Goal: Use online tool/utility: Utilize a website feature to perform a specific function

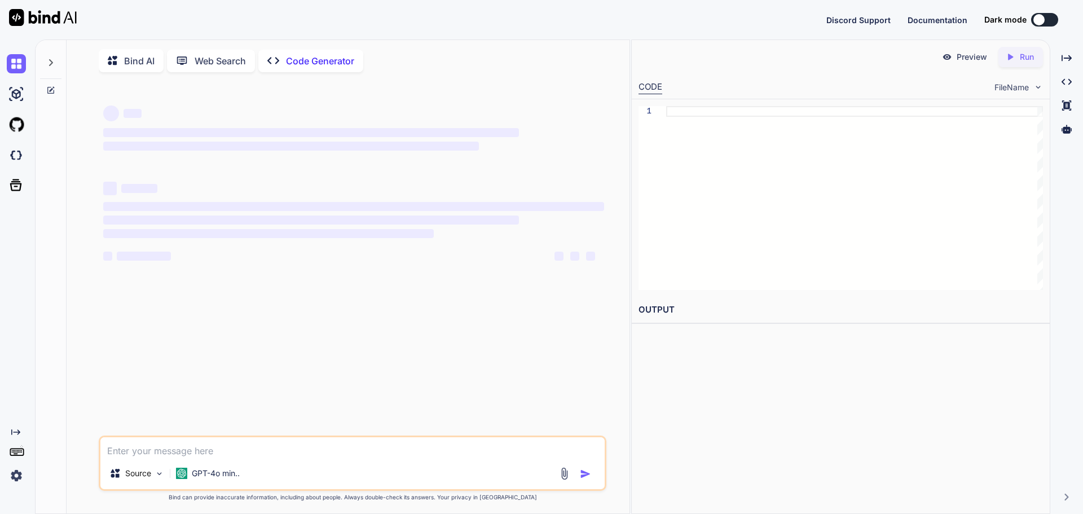
drag, startPoint x: 631, startPoint y: 137, endPoint x: 655, endPoint y: 143, distance: 25.0
click at [655, 143] on div "1" at bounding box center [841, 197] width 418 height 197
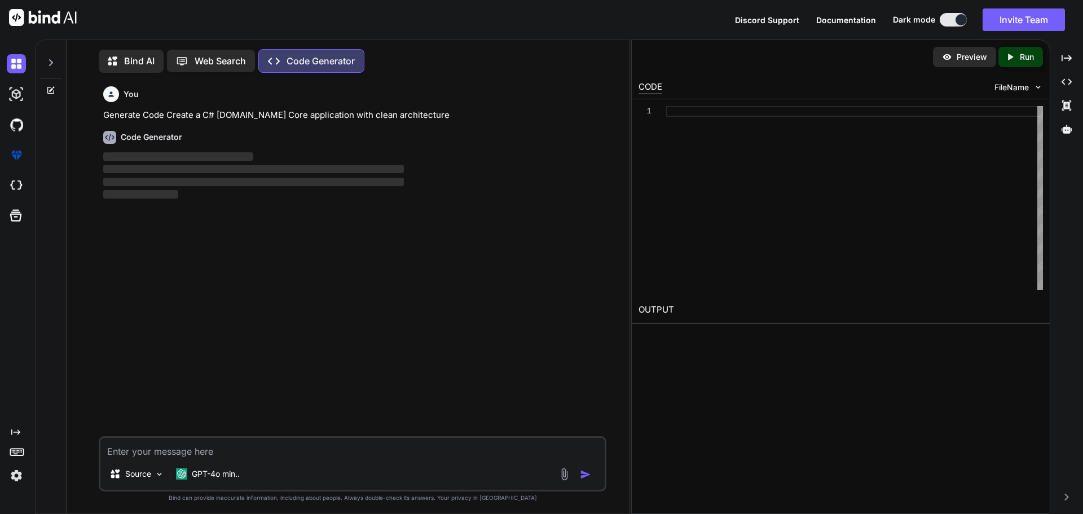
scroll to position [5, 0]
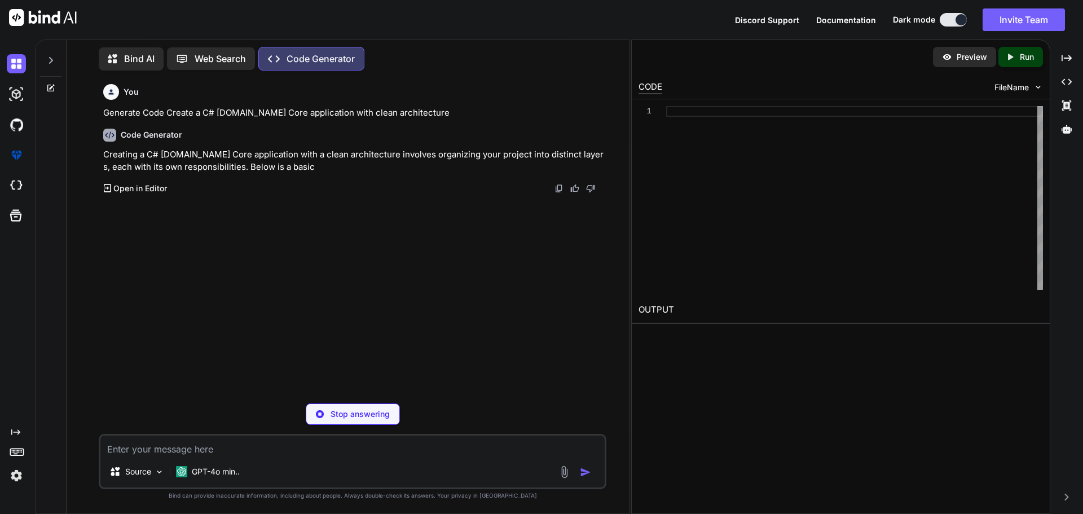
click at [328, 412] on div "Stop answering" at bounding box center [353, 413] width 94 height 21
type textarea "x"
click at [219, 444] on textarea at bounding box center [352, 445] width 504 height 20
paste textarea "lorem Ipsu DolOrsitame() { con adIpiscingElits = DoeIuSmodtem().Incididu //Utla…"
type textarea "lorem Ipsu DolOrsitame() { con adIpiscingElits = DoeIuSmodtem().Incididu //Utla…"
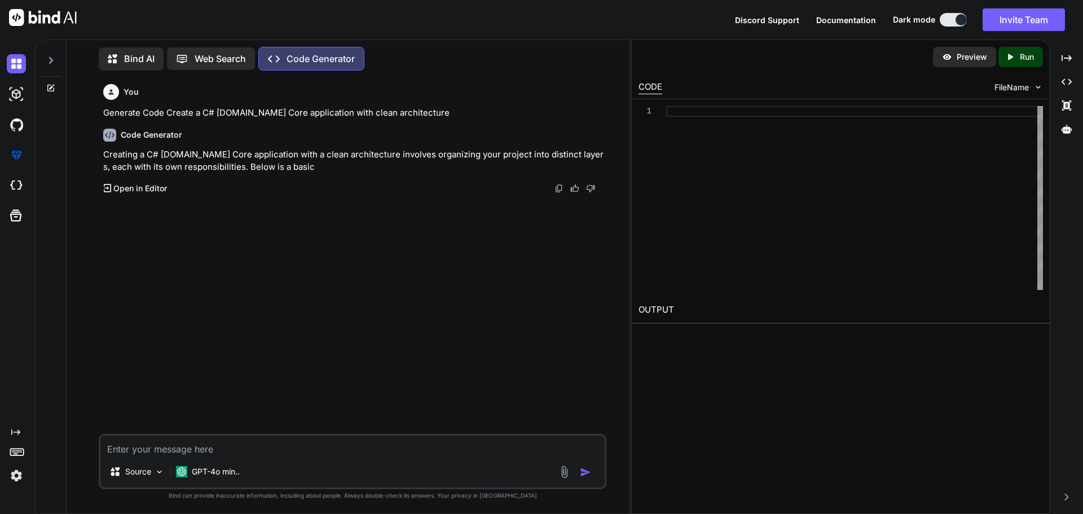
type textarea "x"
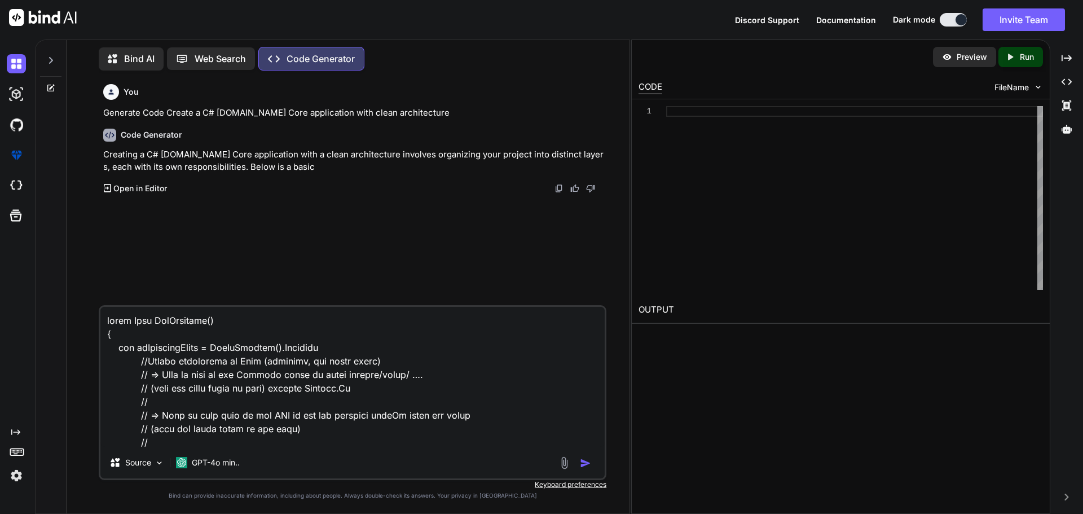
scroll to position [258, 0]
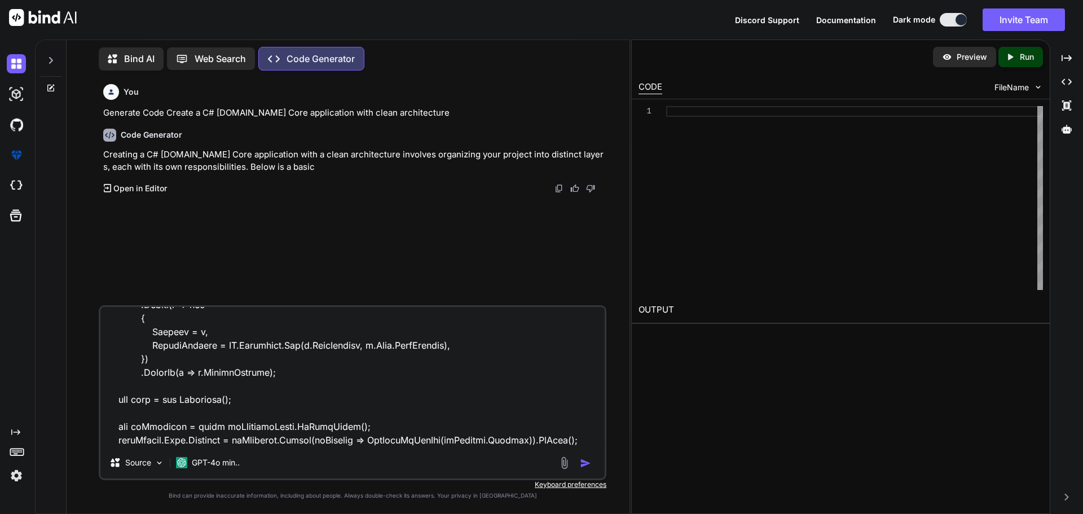
type textarea "lorem Ipsu DolOrsitame() { con adIpiscingElits = DoeIuSmodtem().Incididu //Utla…"
type textarea "x"
type textarea "lorem Ipsu DolOrsitame() { con adIpiscingElits = DoeIuSmodtem().Incididu //Utla…"
type textarea "x"
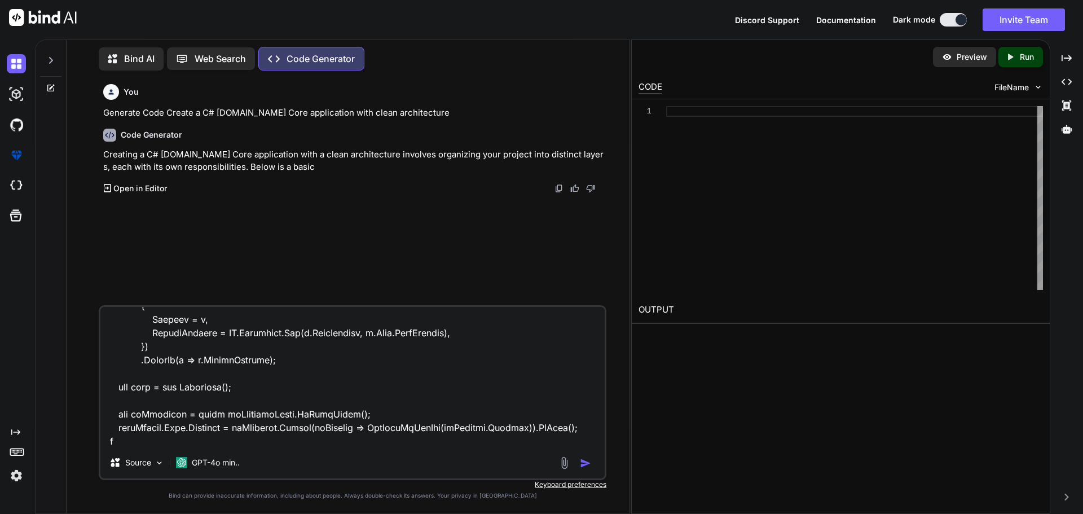
type textarea "lorem Ipsu DolOrsitame() { con adIpiscingElits = DoeIuSmodtem().Incididu //Utla…"
type textarea "x"
type textarea "lorem Ipsu DolOrsitame() { con adIpiscingElits = DoeIuSmodtem().Incididu //Utla…"
type textarea "x"
type textarea "lorem Ipsu DolOrsitame() { con adIpiscingElits = DoeIuSmodtem().Incididu //Utla…"
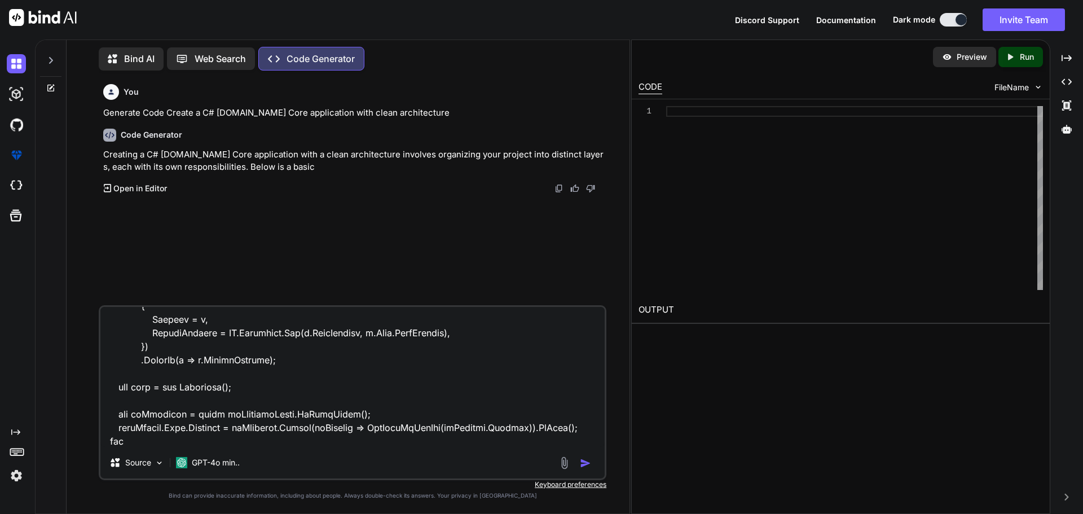
type textarea "x"
type textarea "lorem Ipsu DolOrsitame() { con adIpiscingElits = DoeIuSmodtem().Incididu //Utla…"
type textarea "x"
type textarea "lorem Ipsu DolOrsitame() { con adIpiscingElits = DoeIuSmodtem().Incididu //Utla…"
type textarea "x"
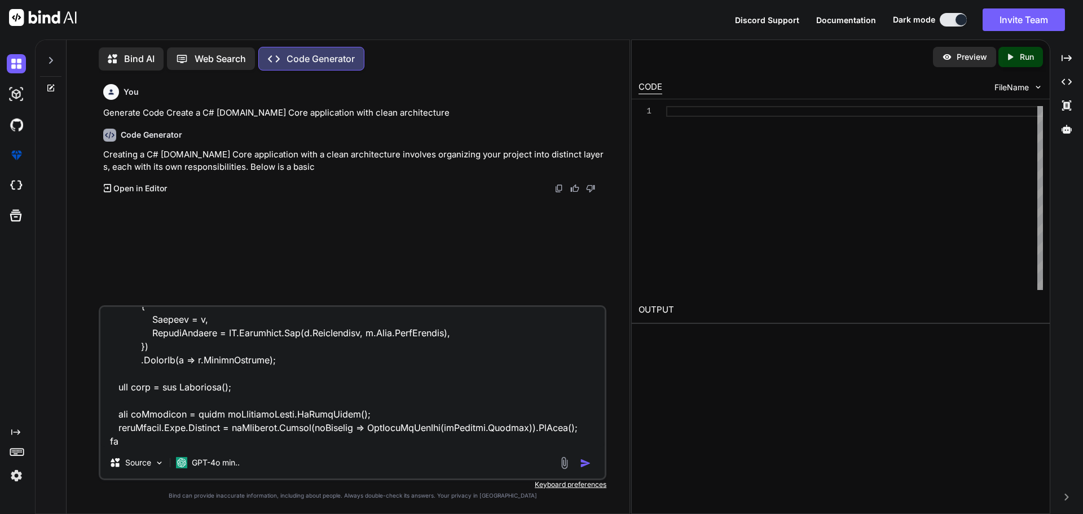
type textarea "lorem Ipsu DolOrsitame() { con adIpiscingElits = DoeIuSmodtem().Incididu //Utla…"
type textarea "x"
type textarea "lorem Ipsu DolOrsitame() { con adIpiscingElits = DoeIuSmodtem().Incididu //Utla…"
type textarea "x"
type textarea "lorem Ipsu DolOrsitame() { con adIpiscingElits = DoeIuSmodtem().Incididu //Utla…"
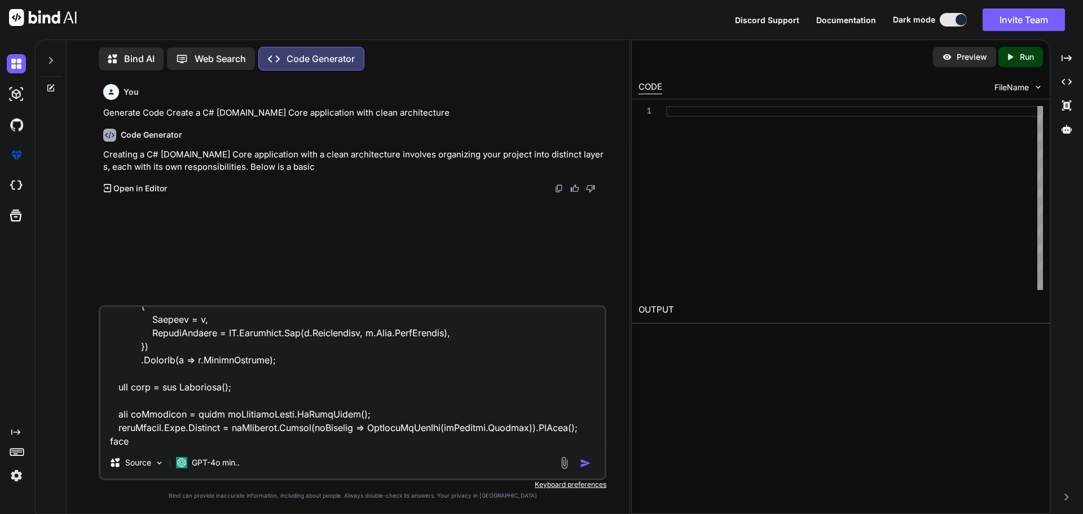
type textarea "x"
type textarea "lorem Ipsu DolOrsitame() { con adIpiscingElits = DoeIuSmodtem().Incididu //Utla…"
type textarea "x"
type textarea "lorem Ipsu DolOrsitame() { con adIpiscingElits = DoeIuSmodtem().Incididu //Utla…"
type textarea "x"
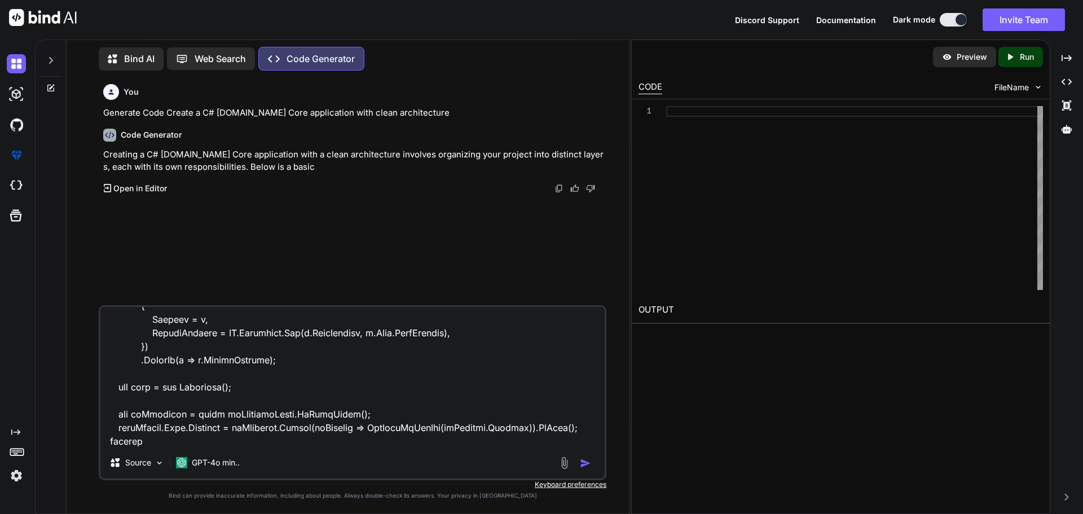
type textarea "lorem Ipsu DolOrsitame() { con adIpiscingElits = DoeIuSmodtem().Incididu //Utla…"
type textarea "x"
type textarea "lorem Ipsu DolOrsitame() { con adIpiscingElits = DoeIuSmodtem().Incididu //Utla…"
type textarea "x"
type textarea "lorem Ipsu DolOrsitame() { con adIpiscingElits = DoeIuSmodtem().Incididu //Utla…"
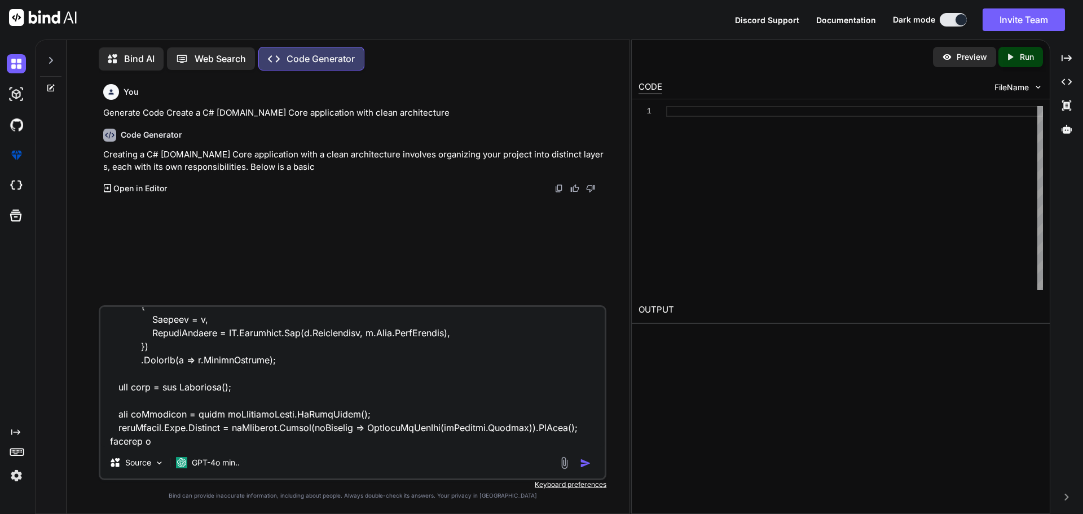
type textarea "x"
type textarea "lorem Ipsu DolOrsitame() { con adIpiscingElits = DoeIuSmodtem().Incididu //Utla…"
type textarea "x"
type textarea "lorem Ipsu DolOrsitame() { con adIpiscingElits = DoeIuSmodtem().Incididu //Utla…"
type textarea "x"
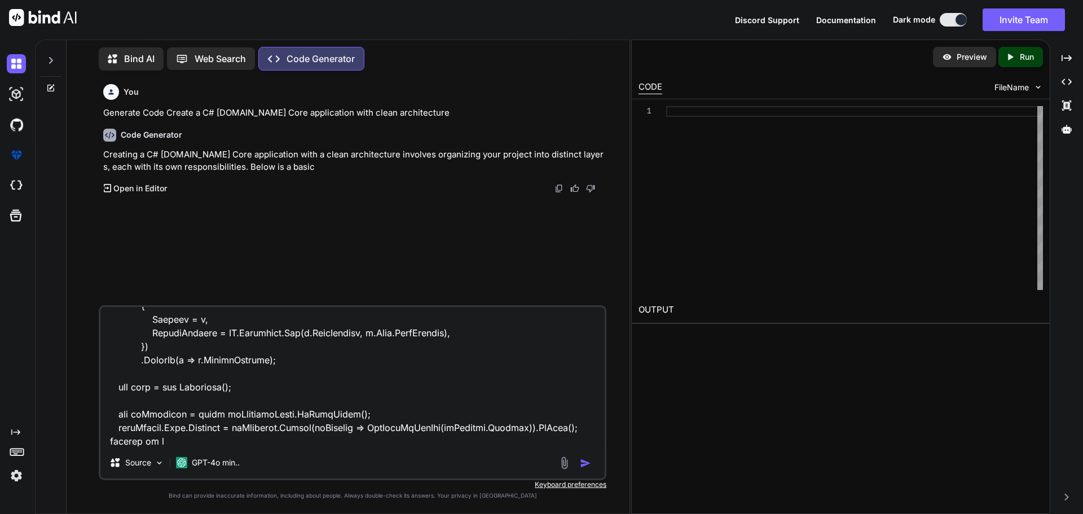
type textarea "lorem Ipsu DolOrsitame() { con adIpiscingElits = DoeIuSmodtem().Incididu //Utla…"
type textarea "x"
type textarea "lorem Ipsu DolOrsitame() { con adIpiscingElits = DoeIuSmodtem().Incididu //Utla…"
type textarea "x"
type textarea "lorem Ipsu DolOrsitame() { con adIpiscingElits = DoeIuSmodtem().Incididu //Utla…"
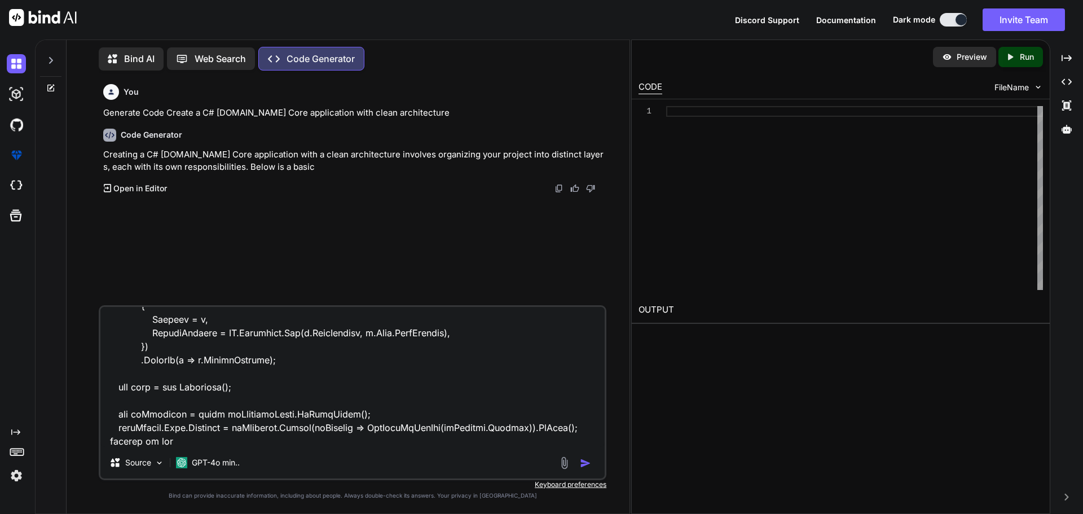
type textarea "x"
type textarea "lorem Ipsu DolOrsitame() { con adIpiscingElits = DoeIuSmodtem().Incididu //Utla…"
type textarea "x"
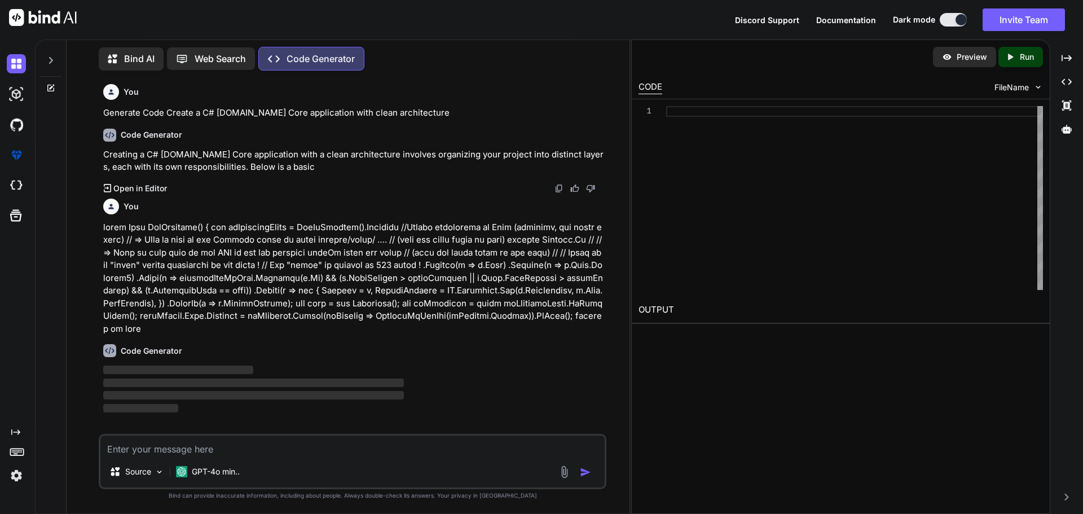
scroll to position [0, 0]
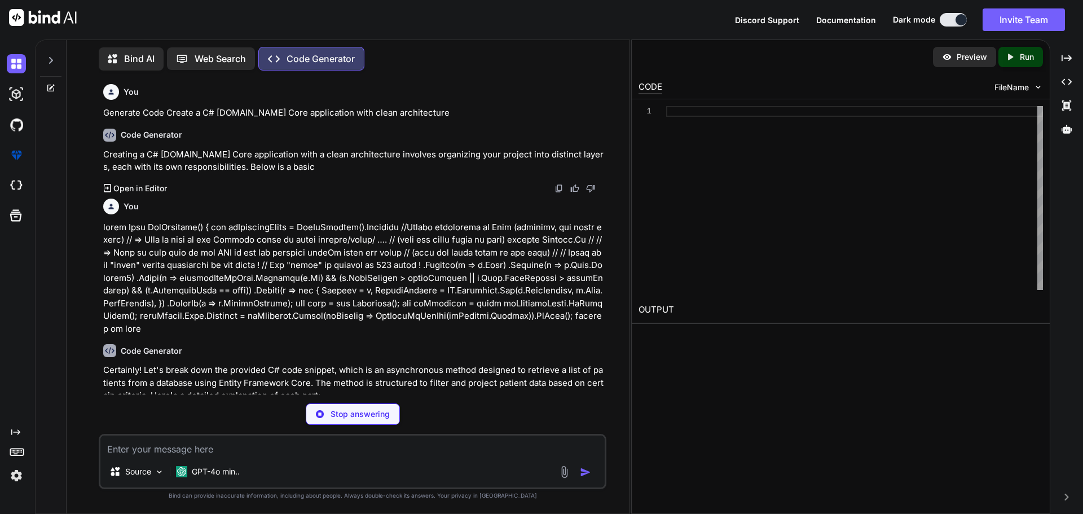
type textarea "x"
type textarea "async Task GetPatients()"
type textarea "x"
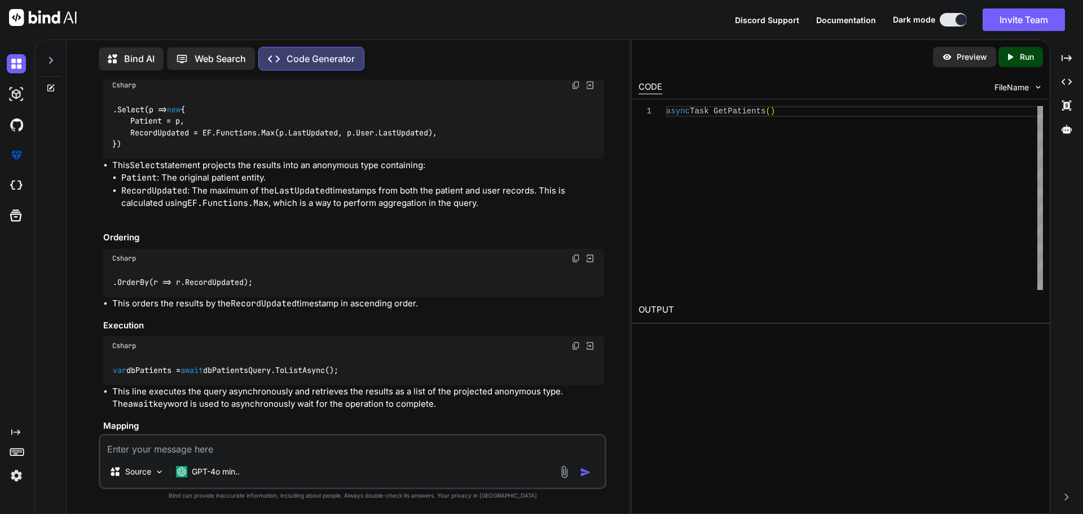
scroll to position [1015, 0]
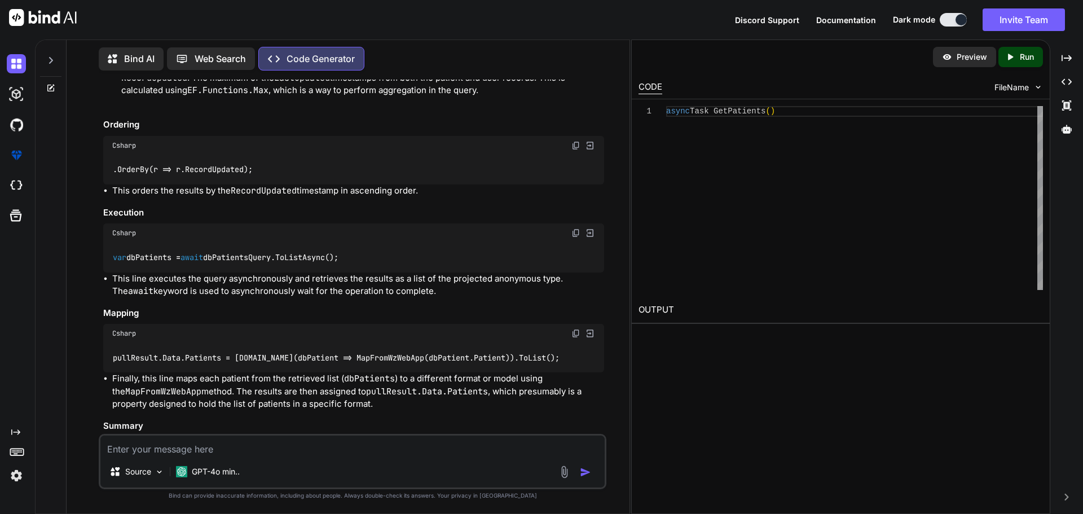
click at [240, 259] on code "var dbPatients = await dbPatientsQuery.ToListAsync();" at bounding box center [225, 258] width 227 height 12
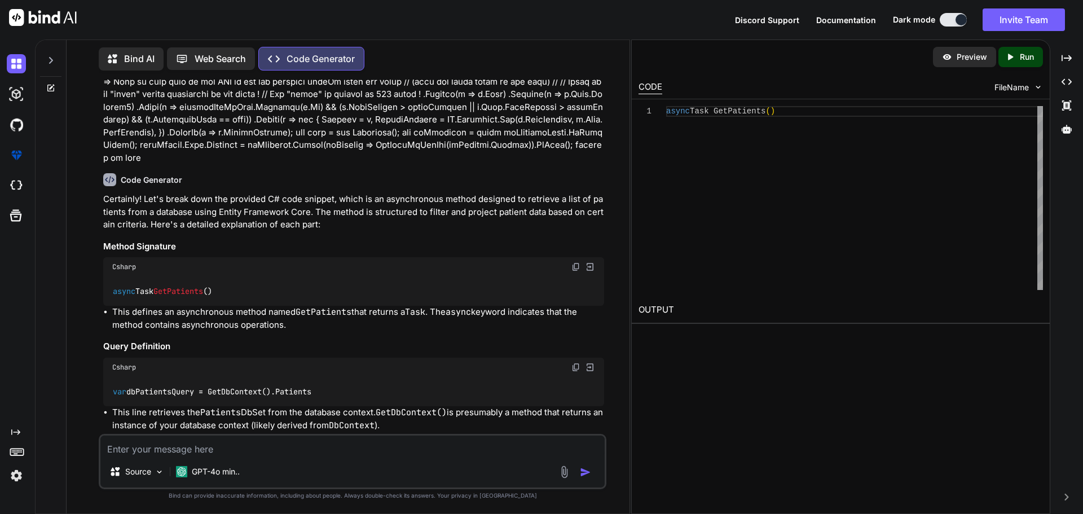
scroll to position [0, 0]
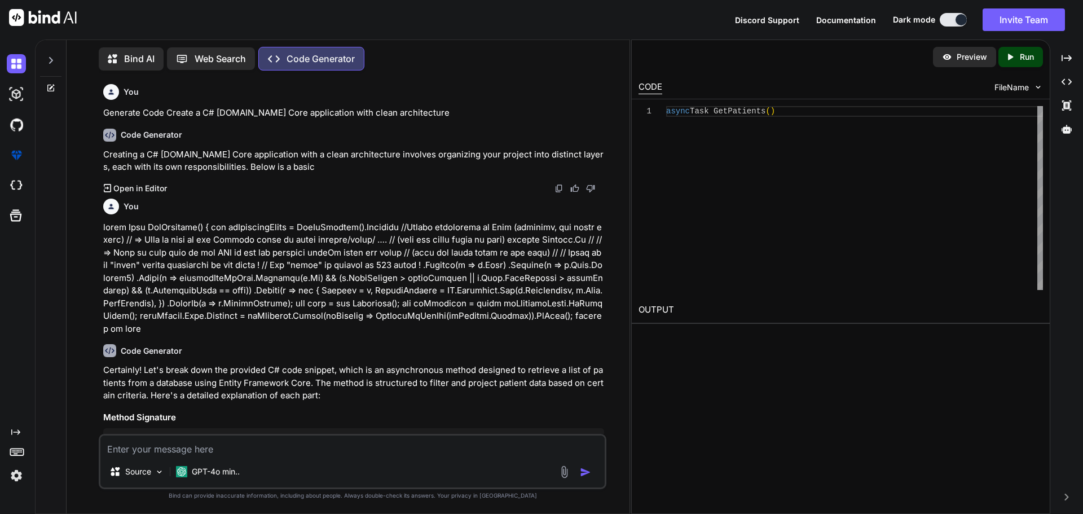
click at [125, 449] on textarea at bounding box center [352, 445] width 504 height 20
paste textarea "var dbPatientsQuery = GetDbContext().Patients"
type textarea "var dbPatientsQuery = GetDbContext().Patients"
type textarea "x"
type textarea "var dbPatientsQuery = GetDbContext().Patients"
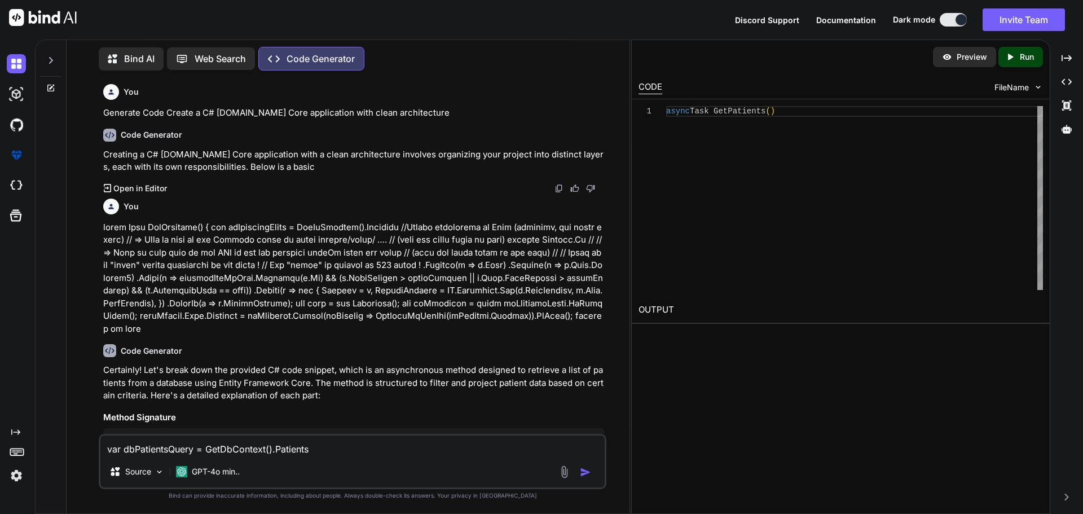
type textarea "x"
type textarea "var dbPatientsQuery = GetDbContext().Patients i"
type textarea "x"
type textarea "var dbPatientsQuery = GetDbContext().Patients i"
type textarea "x"
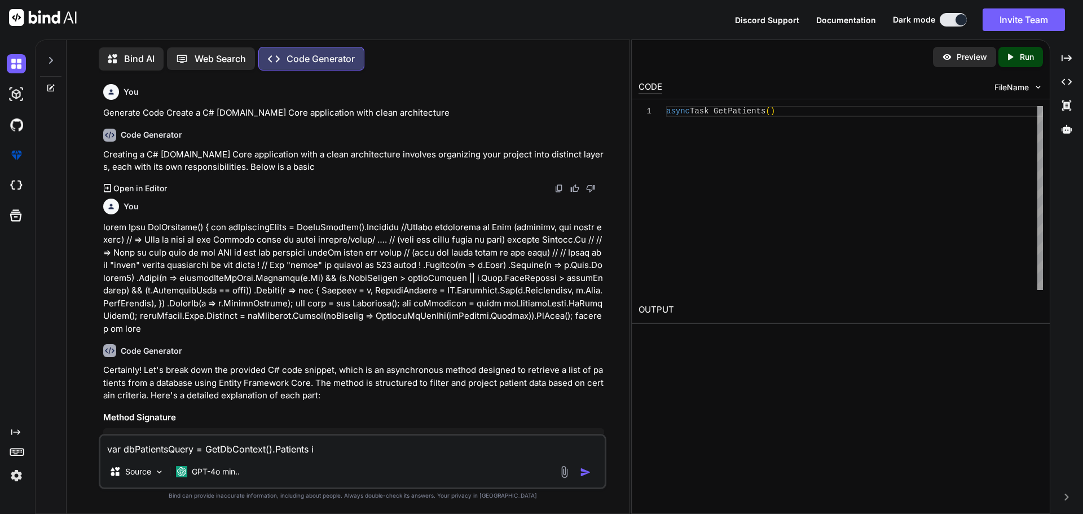
type textarea "var dbPatientsQuery = GetDbContext().Patients i w"
type textarea "x"
type textarea "var dbPatientsQuery = GetDbContext().Patients i wa"
type textarea "x"
type textarea "var dbPatientsQuery = GetDbContext().Patients i wan"
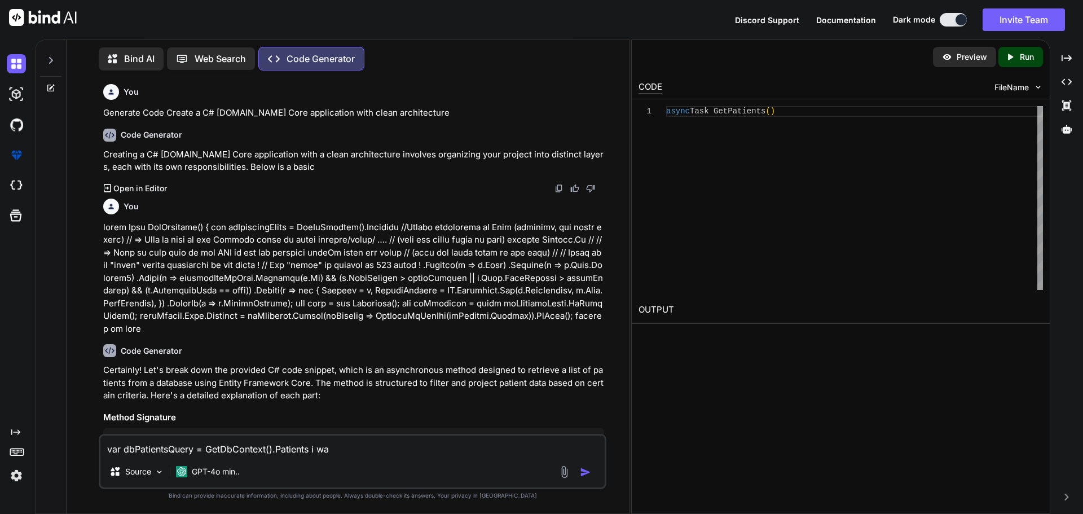
type textarea "x"
type textarea "var dbPatientsQuery = GetDbContext().Patients i want"
type textarea "x"
type textarea "var dbPatientsQuery = GetDbContext().Patients i want"
type textarea "x"
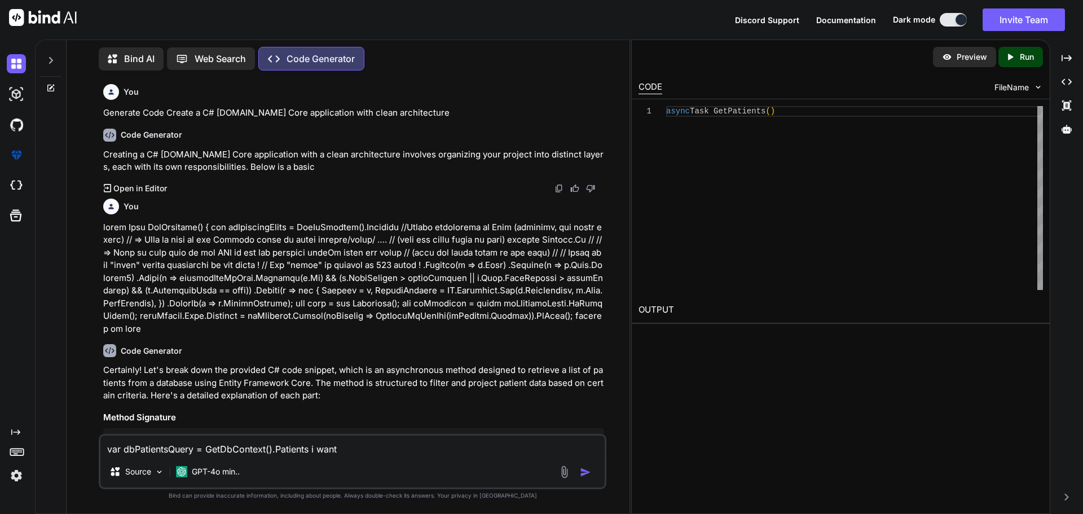
type textarea "var dbPatientsQuery = GetDbContext().Patients i want t"
type textarea "x"
type textarea "var dbPatientsQuery = GetDbContext().Patients i want to"
type textarea "x"
type textarea "var dbPatientsQuery = GetDbContext().Patients i want to"
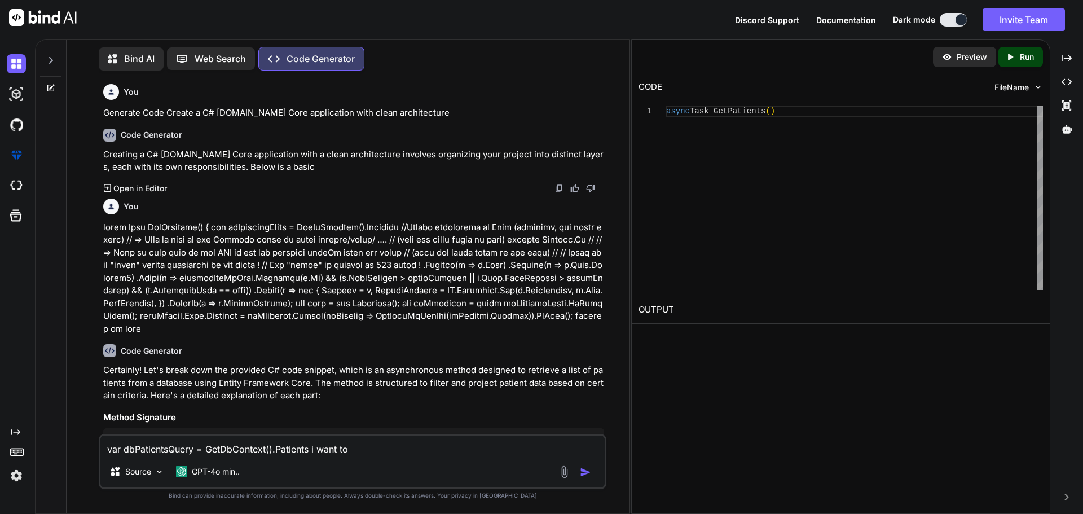
type textarea "x"
type textarea "var dbPatientsQuery = GetDbContext().Patients i want to g"
type textarea "x"
type textarea "var dbPatientsQuery = GetDbContext().Patients i want to ge"
type textarea "x"
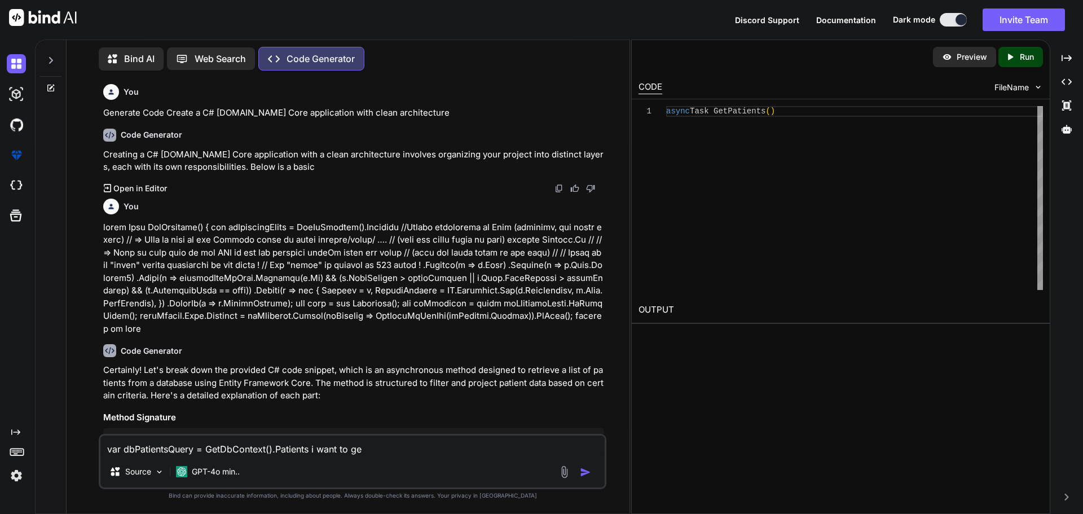
type textarea "var dbPatientsQuery = GetDbContext().Patients i want to g"
type textarea "x"
type textarea "var dbPatientsQuery = GetDbContext().Patients i want to ge"
type textarea "x"
type textarea "var dbPatientsQuery = GetDbContext().Patients i want to get"
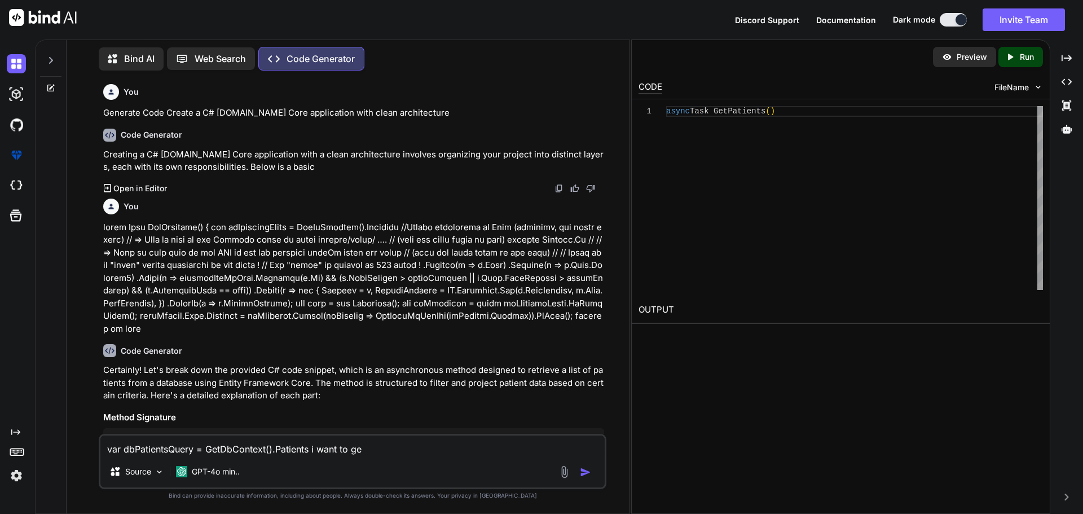
type textarea "x"
type textarea "var dbPatientsQuery = GetDbContext().Patients i want to get"
type textarea "x"
type textarea "var dbPatientsQuery = GetDbContext().Patients i want to get t"
type textarea "x"
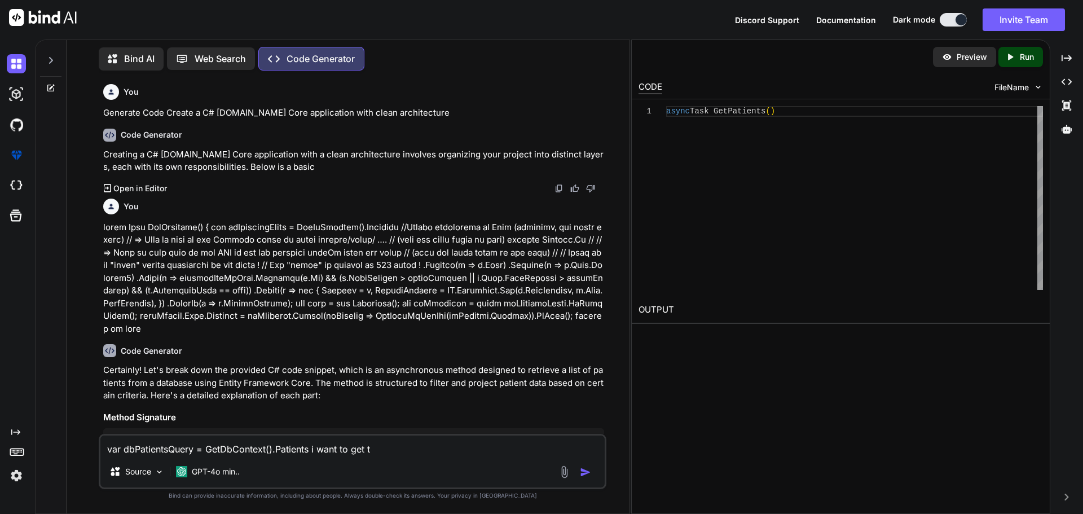
type textarea "var dbPatientsQuery = GetDbContext().Patients i want to get th"
type textarea "x"
type textarea "var dbPatientsQuery = GetDbContext().Patients i want to get the"
type textarea "x"
type textarea "var dbPatientsQuery = GetDbContext().Patients i want to get the"
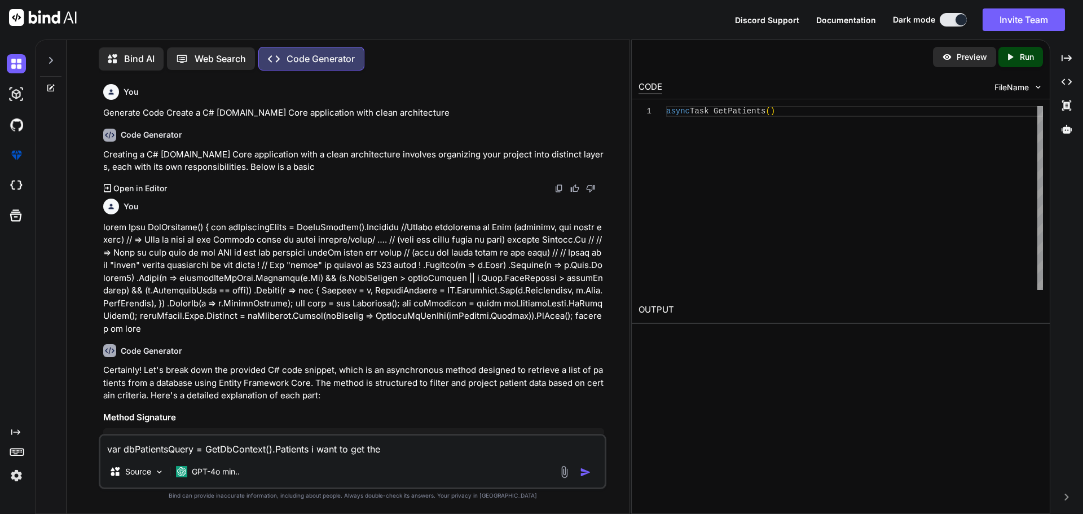
type textarea "x"
type textarea "var dbPatientsQuery = GetDbContext().Patients i want to get the c"
type textarea "x"
type textarea "var dbPatientsQuery = GetDbContext().Patients i want to get the co"
type textarea "x"
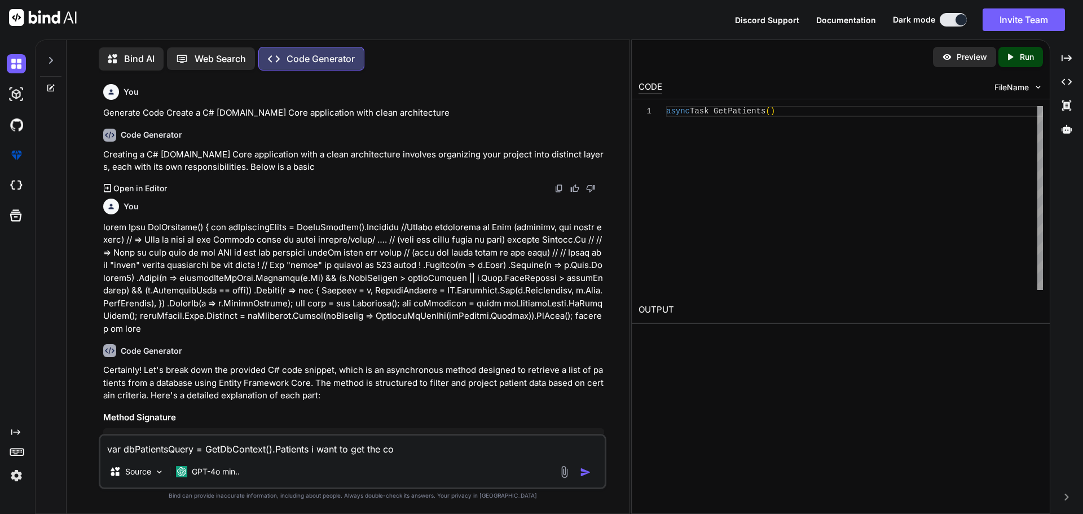
type textarea "var dbPatientsQuery = GetDbContext().Patients i want to get the com"
type textarea "x"
type textarea "var dbPatientsQuery = GetDbContext().Patients i want to get the comp"
type textarea "x"
type textarea "var dbPatientsQuery = GetDbContext().Patients i want to get the compl"
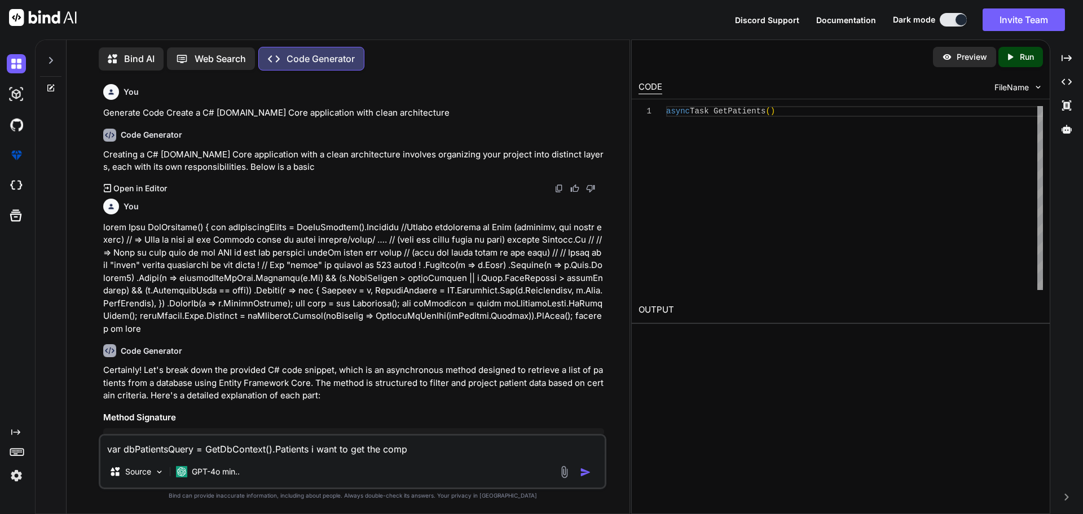
type textarea "x"
type textarea "var dbPatientsQuery = GetDbContext().Patients i want to get the comple"
type textarea "x"
type textarea "var dbPatientsQuery = GetDbContext().Patients i want to get the complet"
type textarea "x"
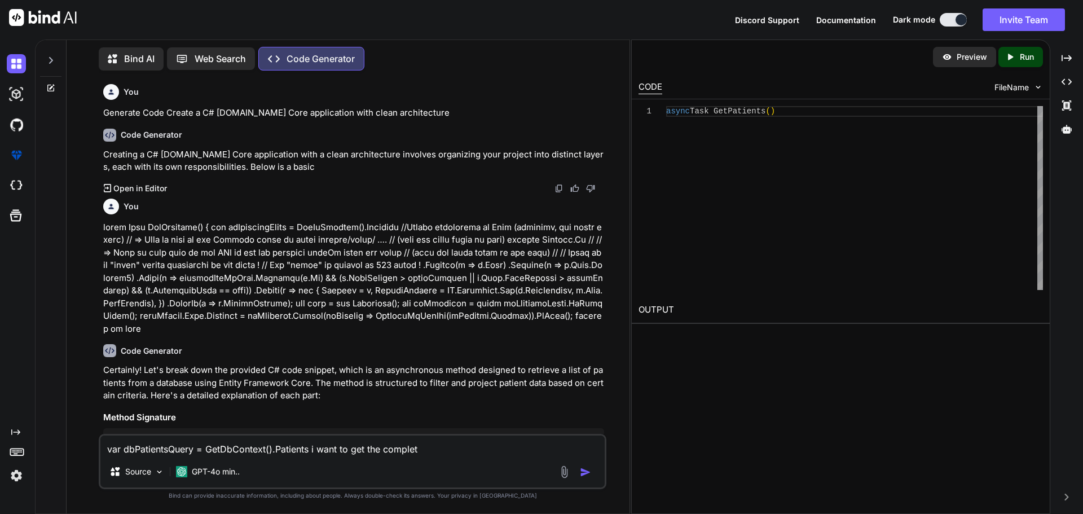
type textarea "var dbPatientsQuery = GetDbContext().Patients i want to get the complete"
type textarea "x"
type textarea "var dbPatientsQuery = GetDbContext().Patients i want to get the complete"
type textarea "x"
type textarea "var dbPatientsQuery = GetDbContext().Patients i want to get the complete l"
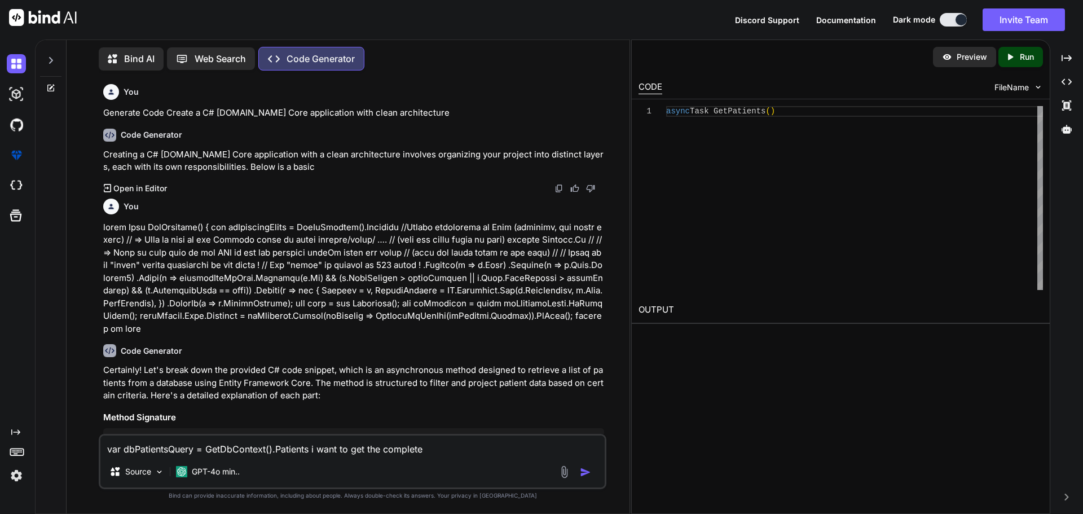
type textarea "x"
type textarea "var dbPatientsQuery = GetDbContext().Patients i want to get the complete li"
type textarea "x"
type textarea "var dbPatientsQuery = GetDbContext().Patients i want to get the complete lis"
type textarea "x"
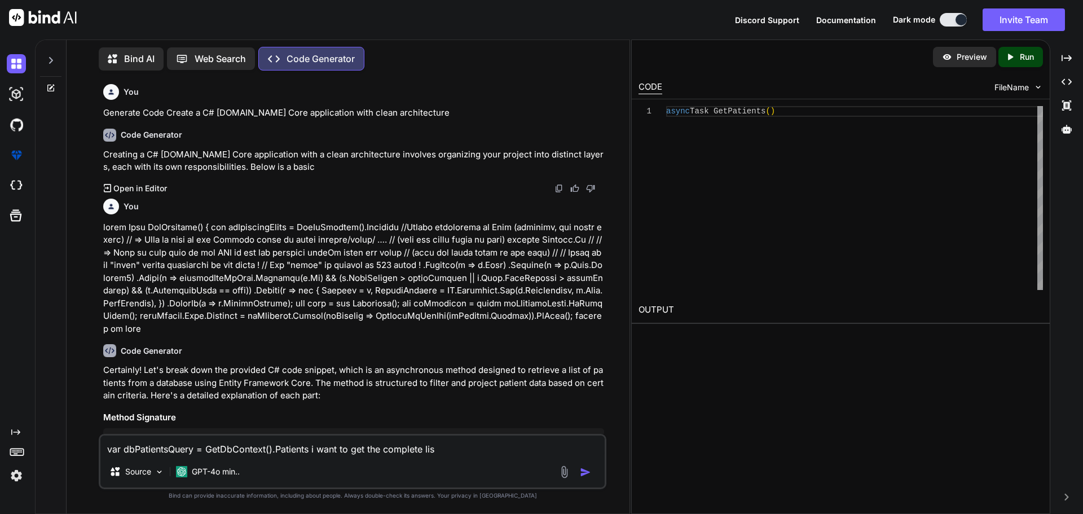
type textarea "var dbPatientsQuery = GetDbContext().Patients i want to get the complete list"
type textarea "x"
type textarea "var dbPatientsQuery = GetDbContext().Patients i want to get the complete list"
type textarea "x"
type textarea "var dbPatientsQuery = GetDbContext().Patients i want to get the complete list o"
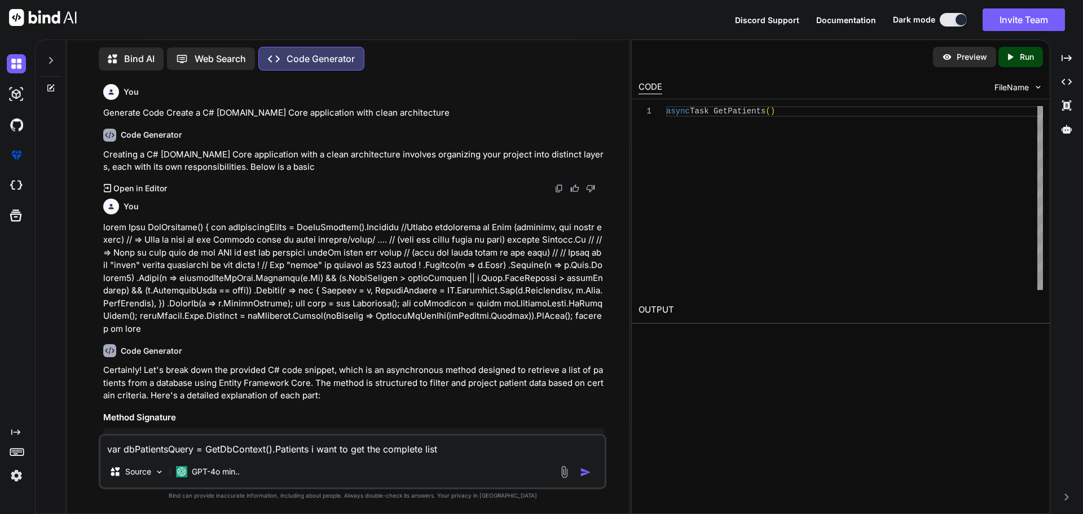
type textarea "x"
type textarea "var dbPatientsQuery = GetDbContext().Patients i want to get the complete list of"
type textarea "x"
type textarea "var dbPatientsQuery = GetDbContext().Patients i want to get the complete list of"
type textarea "x"
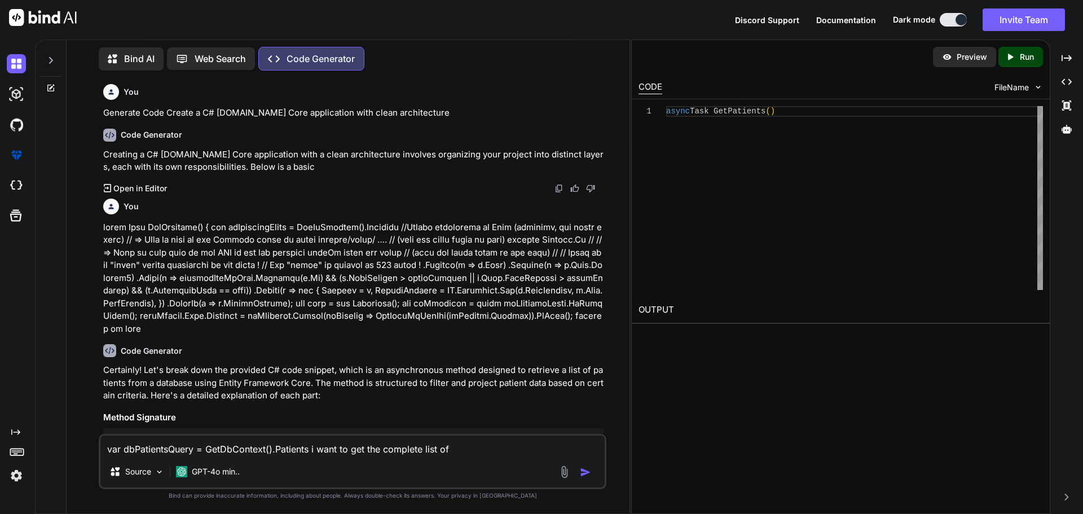
type textarea "var dbPatientsQuery = GetDbContext().Patients i want to get the complete list o…"
type textarea "x"
type textarea "var dbPatientsQuery = GetDbContext().Patients i want to get the complete list o…"
type textarea "x"
type textarea "var dbPatientsQuery = GetDbContext().Patients i want to get the complete list o…"
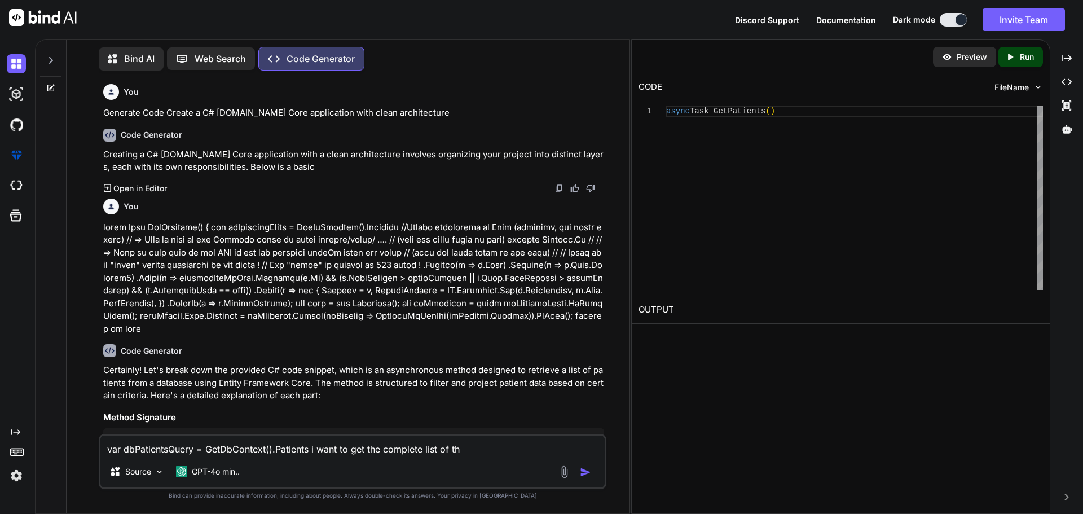
type textarea "x"
type textarea "var dbPatientsQuery = GetDbContext().Patients i want to get the complete list o…"
type textarea "x"
type textarea "var dbPatientsQuery = GetDbContext().Patients i want to get the complete list o…"
type textarea "x"
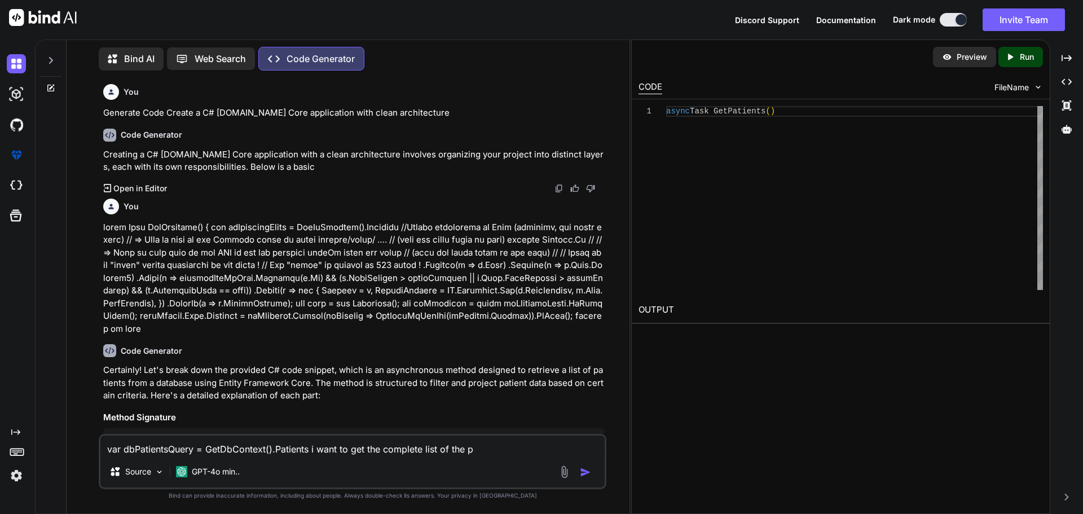
type textarea "var dbPatientsQuery = GetDbContext().Patients i want to get the complete list o…"
type textarea "x"
type textarea "var dbPatientsQuery = GetDbContext().Patients i want to get the complete list o…"
type textarea "x"
type textarea "var dbPatientsQuery = GetDbContext().Patients i want to get the complete list o…"
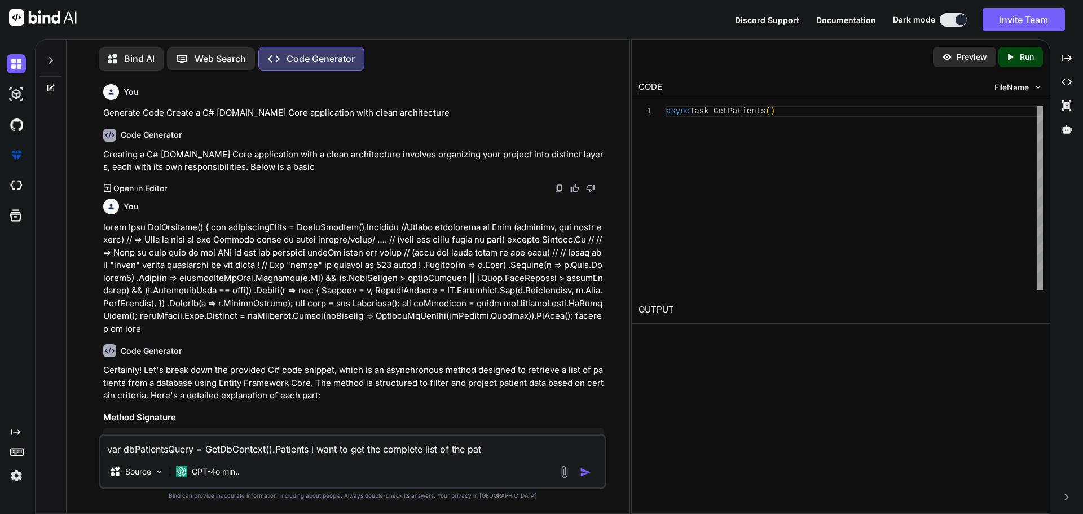
type textarea "x"
type textarea "var dbPatientsQuery = GetDbContext().Patients i want to get the complete list o…"
type textarea "x"
type textarea "var dbPatientsQuery = GetDbContext().Patients i want to get the complete list o…"
type textarea "x"
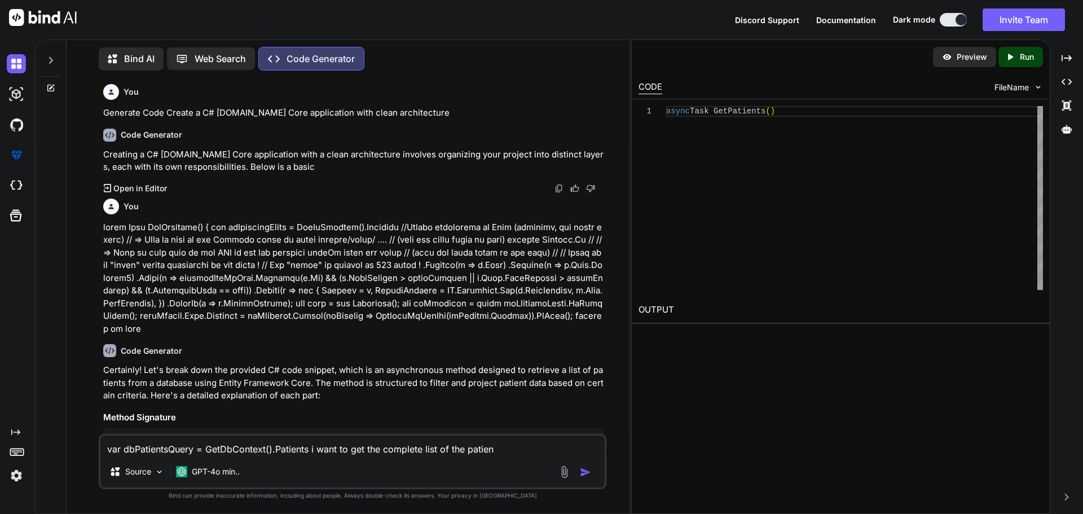
type textarea "var dbPatientsQuery = GetDbContext().Patients i want to get the complete list o…"
type textarea "x"
type textarea "var dbPatientsQuery = GetDbContext().Patients i want to get the complete list o…"
type textarea "x"
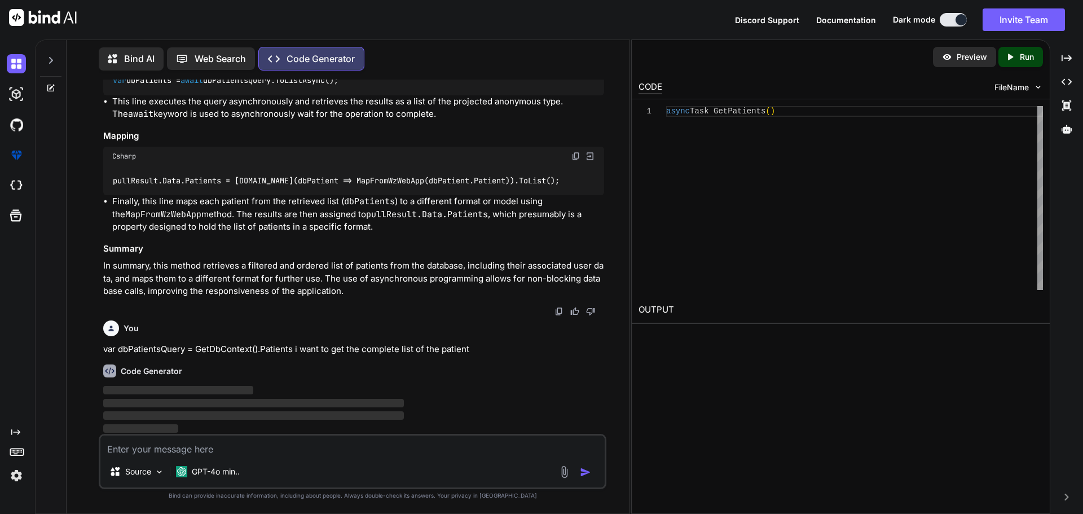
scroll to position [1192, 0]
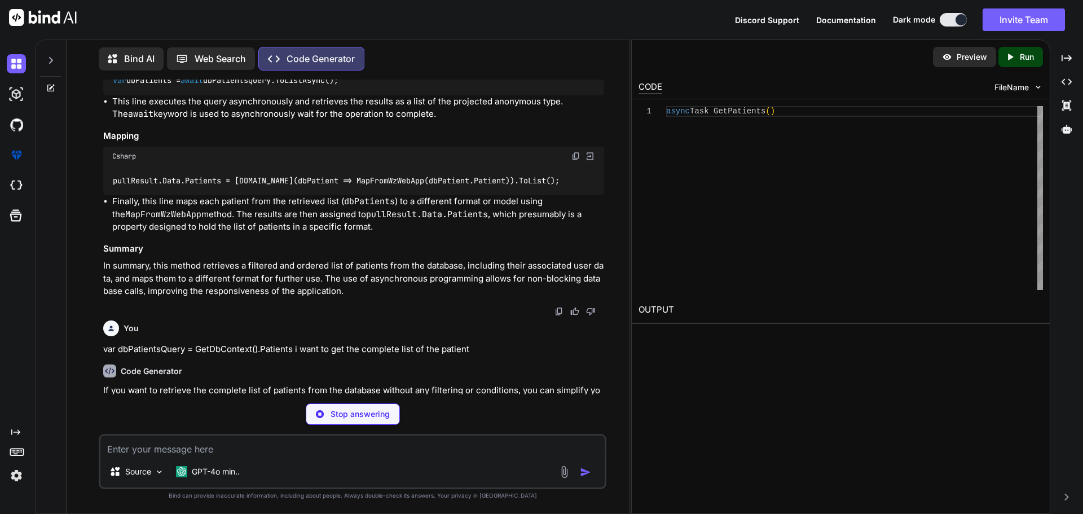
type textarea "x"
type textarea "var dbPatients = await dbPatientsQuery.ToListAsync(); // Map the retrieved pati…"
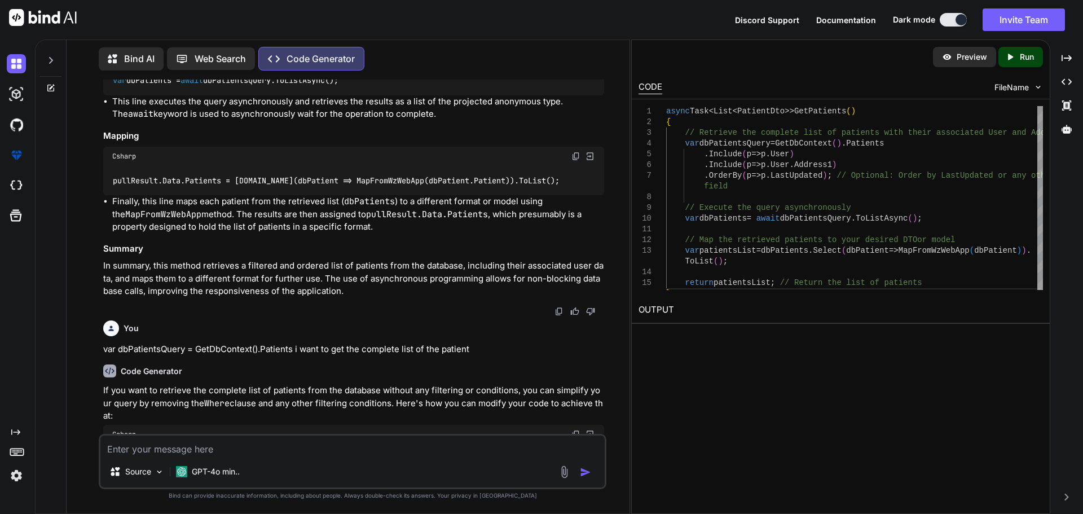
type textarea "x"
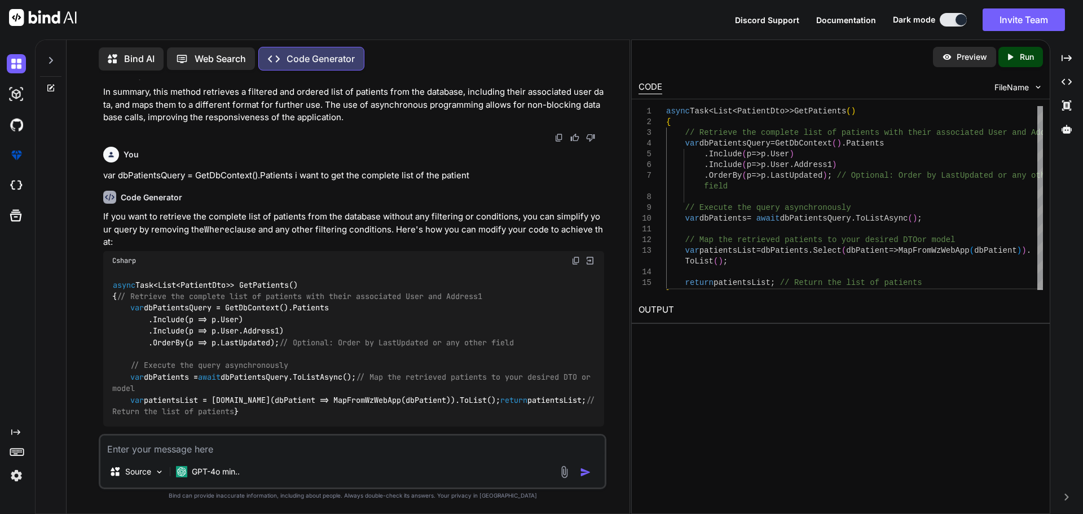
scroll to position [1418, 0]
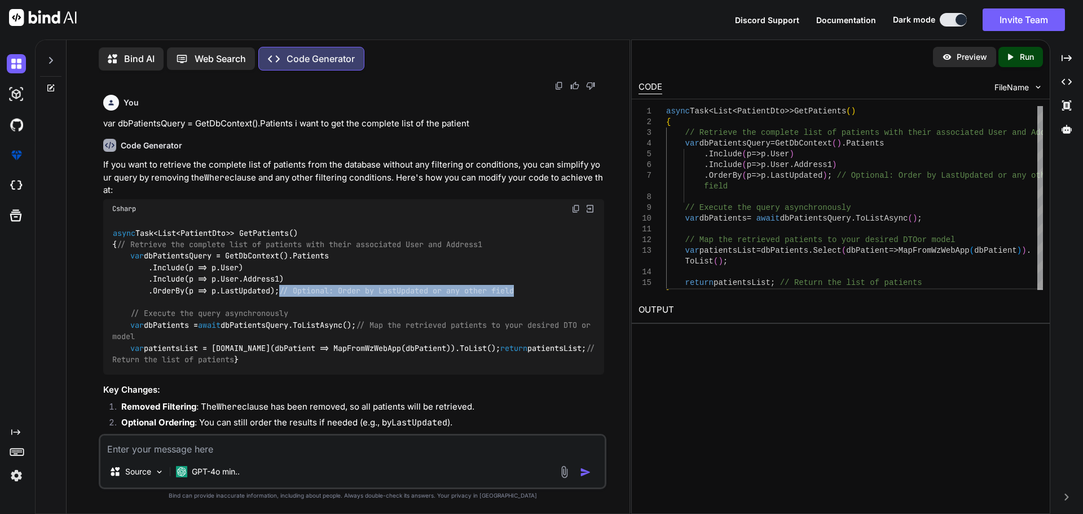
drag, startPoint x: 287, startPoint y: 301, endPoint x: 535, endPoint y: 306, distance: 248.2
click at [535, 306] on div "async Task<List<PatientDto>> GetPatients() { // Retrieve the complete list of p…" at bounding box center [353, 296] width 501 height 156
drag, startPoint x: 113, startPoint y: 229, endPoint x: 221, endPoint y: 403, distance: 204.9
click at [221, 374] on div "async Task<List<PatientDto>> GetPatients() { // Retrieve the complete list of p…" at bounding box center [353, 296] width 501 height 156
copy code "async Task<List<PatientDto>> GetPatients() { // Retrieve the complete list of p…"
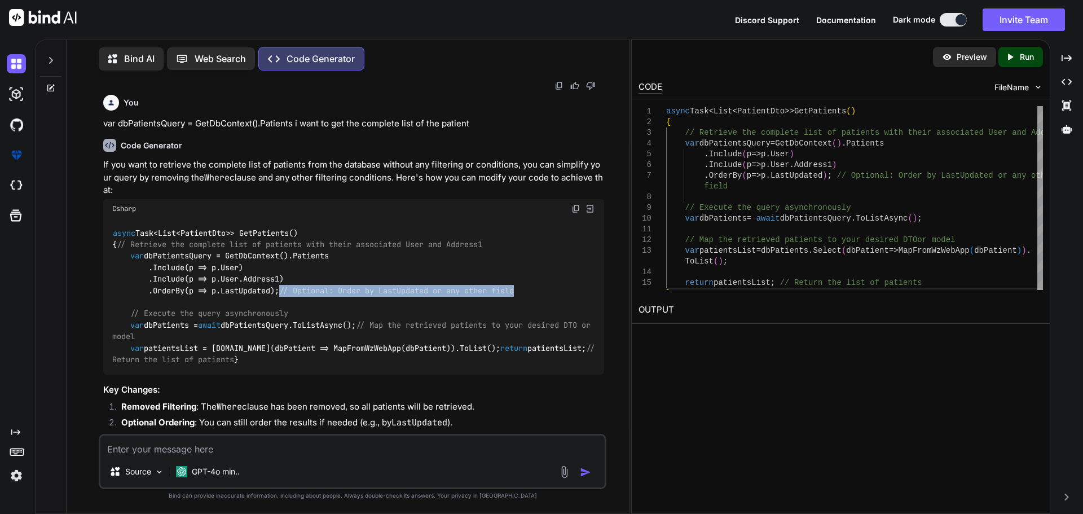
click at [199, 270] on code "async Task<List<PatientDto>> GetPatients() { // Retrieve the complete list of p…" at bounding box center [355, 296] width 487 height 138
drag, startPoint x: 131, startPoint y: 254, endPoint x: 222, endPoint y: 391, distance: 164.9
click at [222, 365] on code "async Task<List<PatientDto>> GetPatients() { // Retrieve the complete list of p…" at bounding box center [355, 296] width 487 height 138
copy code "// Retrieve the complete list of patients with their associated User and Addres…"
click at [138, 451] on textarea at bounding box center [352, 445] width 504 height 20
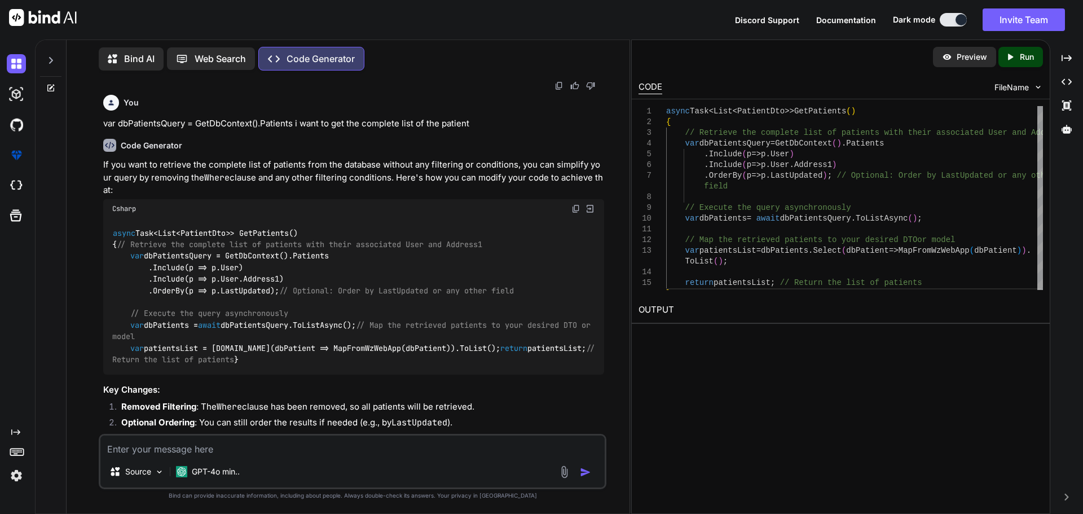
paste textarea "var pullResult = new PullResult<PatientPullResultOld>(noDataToPull, pulledTo, p…"
type textarea "var pullResult = new PullResult<PatientPullResultOld>(noDataToPull, pulledTo, p…"
type textarea "x"
drag, startPoint x: 490, startPoint y: 448, endPoint x: 343, endPoint y: 460, distance: 147.6
click at [343, 460] on div "var pullResult = new PullResult<PatientPullResultOld>(noDataToPull, pulledTo, p…" at bounding box center [353, 461] width 508 height 55
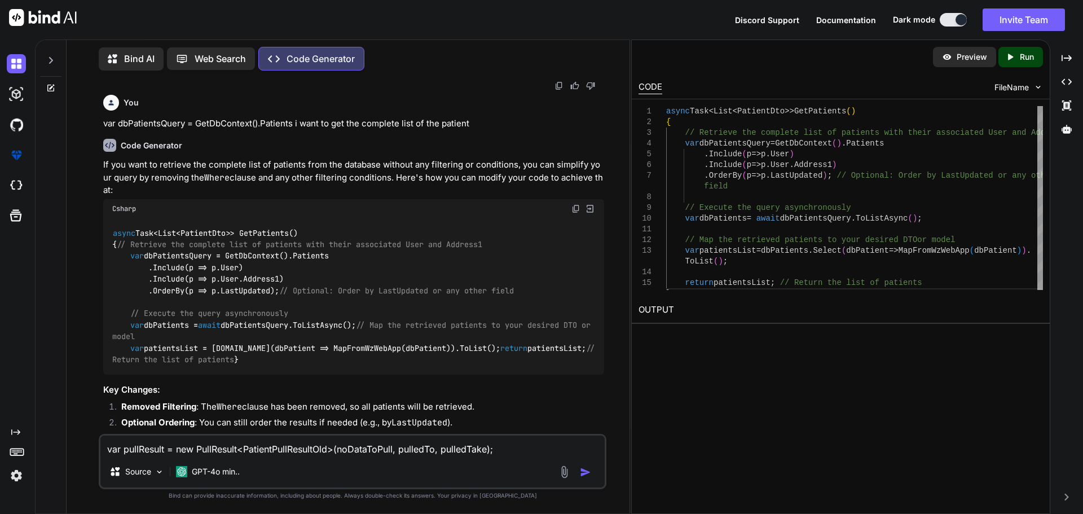
type textarea "var pullResult = new PullResult<PatientPullResultOld>();"
type textarea "x"
click at [367, 451] on textarea "var pullResult = new PullResult<PatientPullResultOld>();" at bounding box center [352, 445] width 504 height 20
type textarea "var pullResult = new PullResult<PatientPullResultOld>();"
type textarea "x"
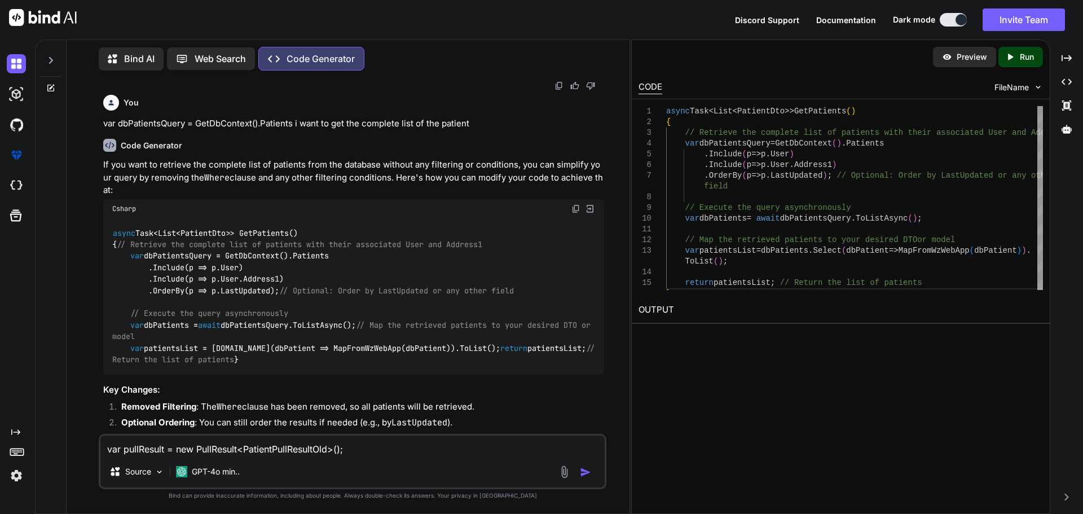
type textarea "var pullResult = new PullResult<PatientPullResultOld>(); i"
type textarea "x"
type textarea "var pullResult = new PullResult<PatientPullResultOld>(); i"
type textarea "x"
type textarea "var pullResult = new PullResult<PatientPullResultOld>(); i a"
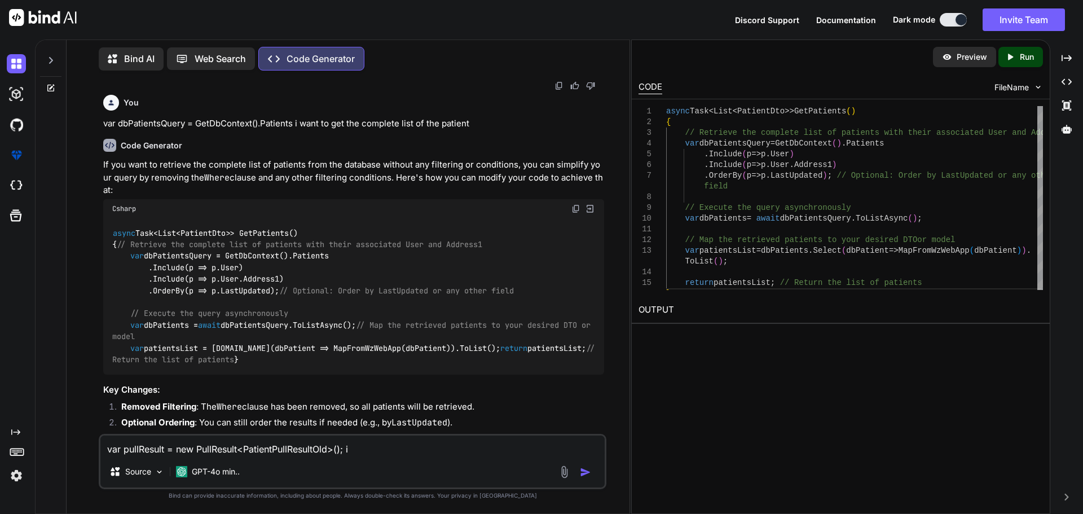
type textarea "x"
type textarea "var pullResult = new PullResult<PatientPullResultOld>(); i am"
type textarea "x"
type textarea "var pullResult = new PullResult<PatientPullResultOld>(); i am"
type textarea "x"
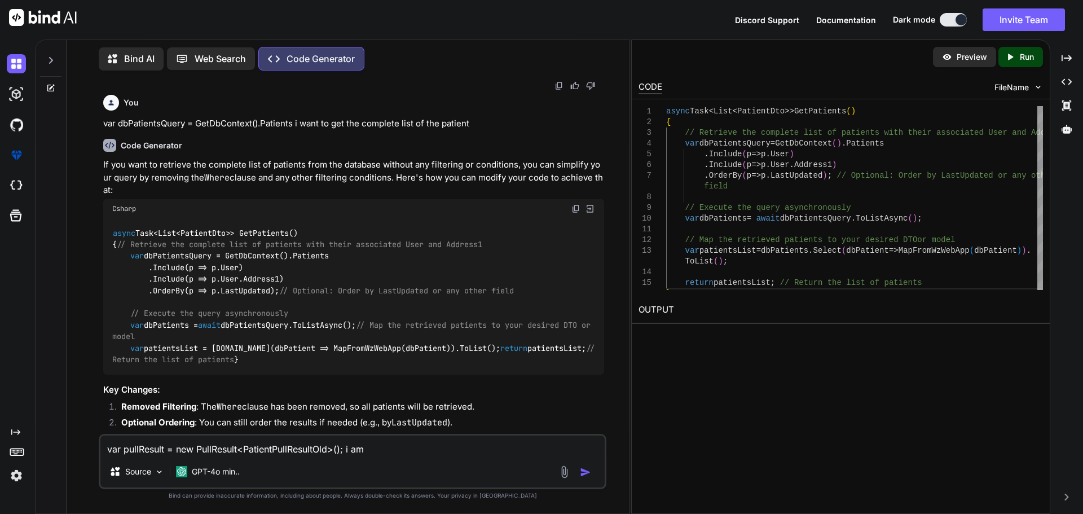
type textarea "var pullResult = new PullResult<PatientPullResultOld>(); i am g"
type textarea "x"
type textarea "var pullResult = new PullResult<PatientPullResultOld>(); i am ge"
type textarea "x"
type textarea "var pullResult = new PullResult<PatientPullResultOld>(); i am get"
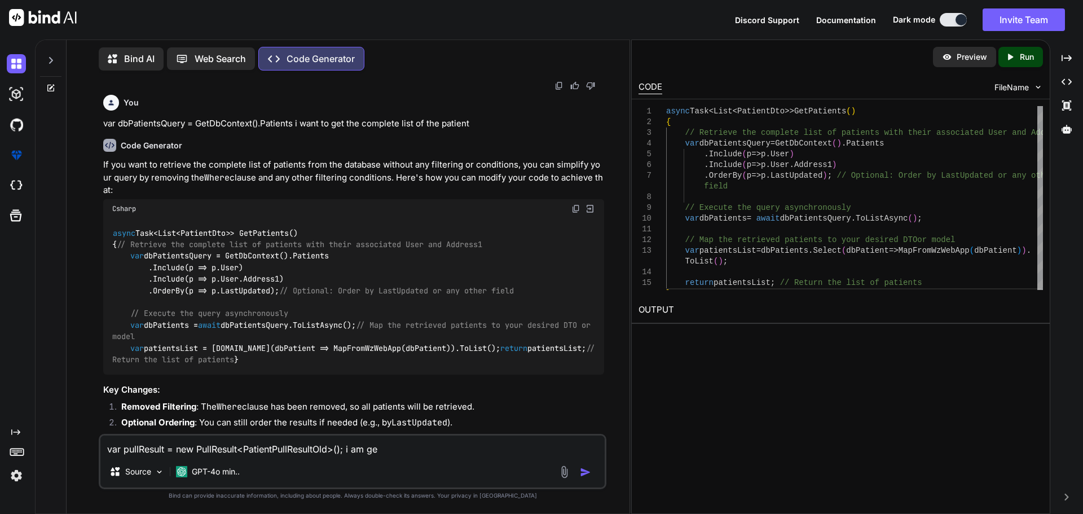
type textarea "x"
type textarea "var pullResult = new PullResult<PatientPullResultOld>(); i am gett"
type textarea "x"
type textarea "var pullResult = new PullResult<PatientPullResultOld>(); i am getti"
type textarea "x"
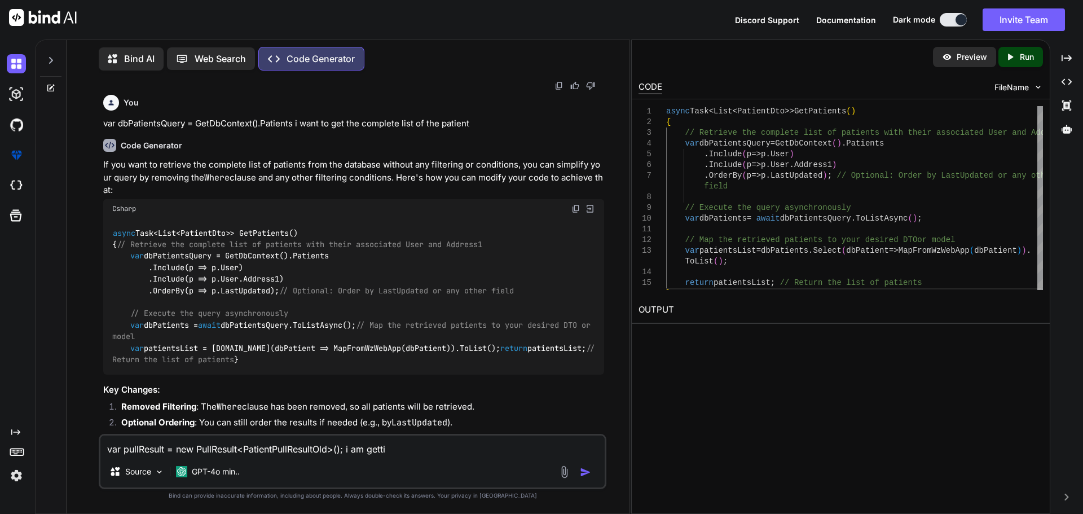
type textarea "var pullResult = new PullResult<PatientPullResultOld>(); i am gettin"
type textarea "x"
type textarea "var pullResult = new PullResult<PatientPullResultOld>(); i am getting"
type textarea "x"
type textarea "var pullResult = new PullResult<PatientPullResultOld>(); i am getting"
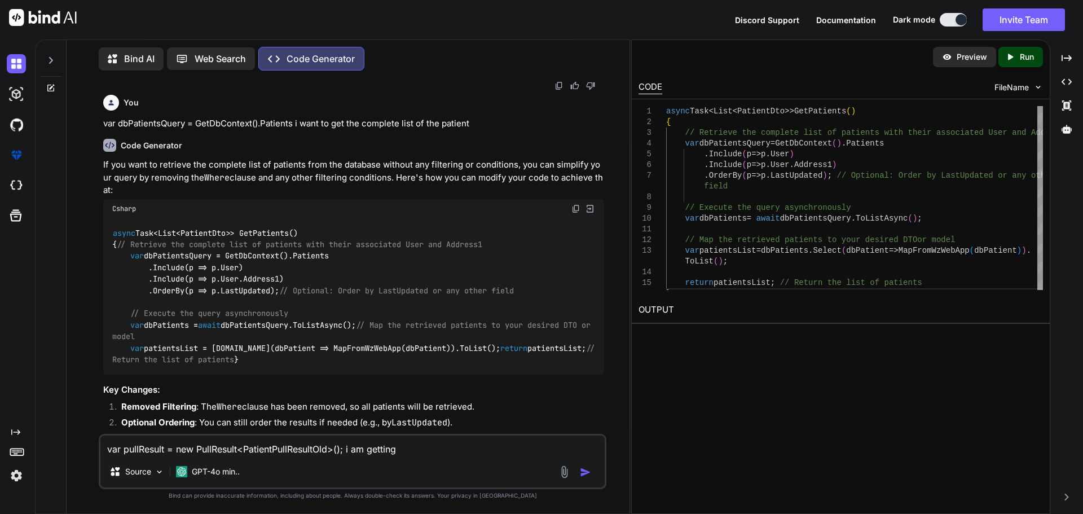
type textarea "x"
type textarea "var pullResult = new PullResult<PatientPullResultOld>(); i am getting t"
type textarea "x"
type textarea "var pullResult = new PullResult<PatientPullResultOld>(); i am getting th"
type textarea "x"
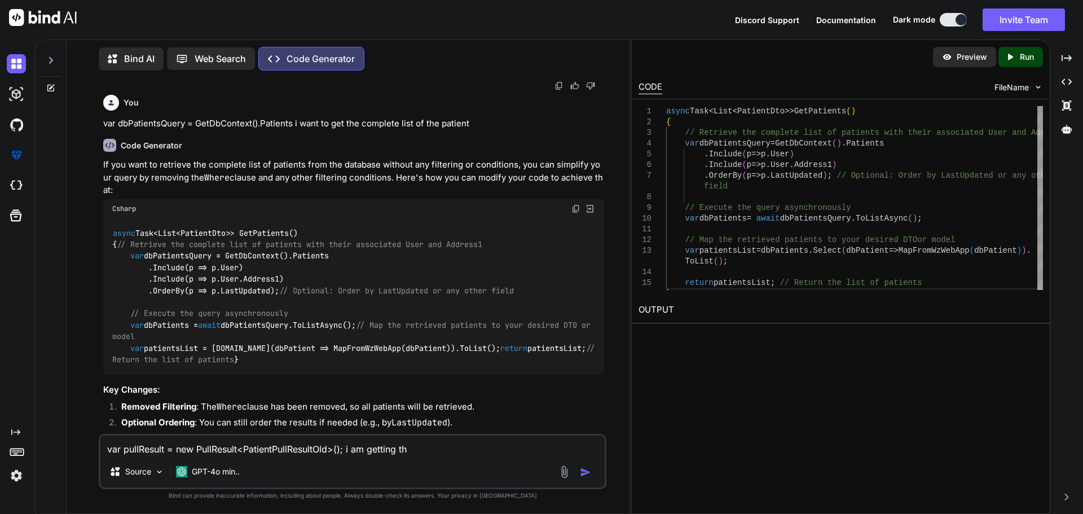
type textarea "var pullResult = new PullResult<PatientPullResultOld>(); i am getting the"
type textarea "x"
type textarea "var pullResult = new PullResult<PatientPullResultOld>(); i am getting the"
type textarea "x"
type textarea "var pullResult = new PullResult<PatientPullResultOld>(); i am getting the e"
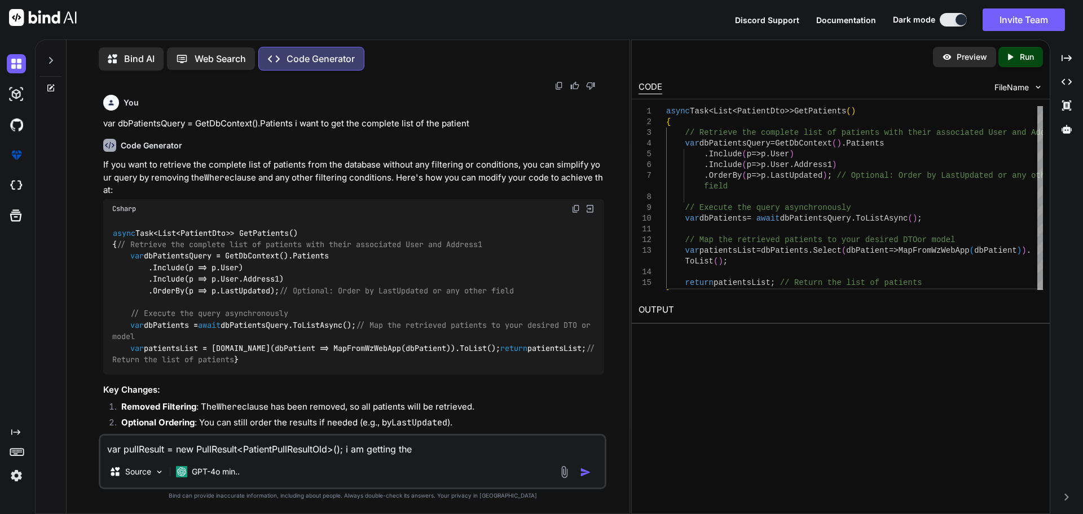
type textarea "x"
type textarea "var pullResult = new PullResult<PatientPullResultOld>(); i am getting the er"
type textarea "x"
type textarea "var pullResult = new PullResult<PatientPullResultOld>(); i am getting the err"
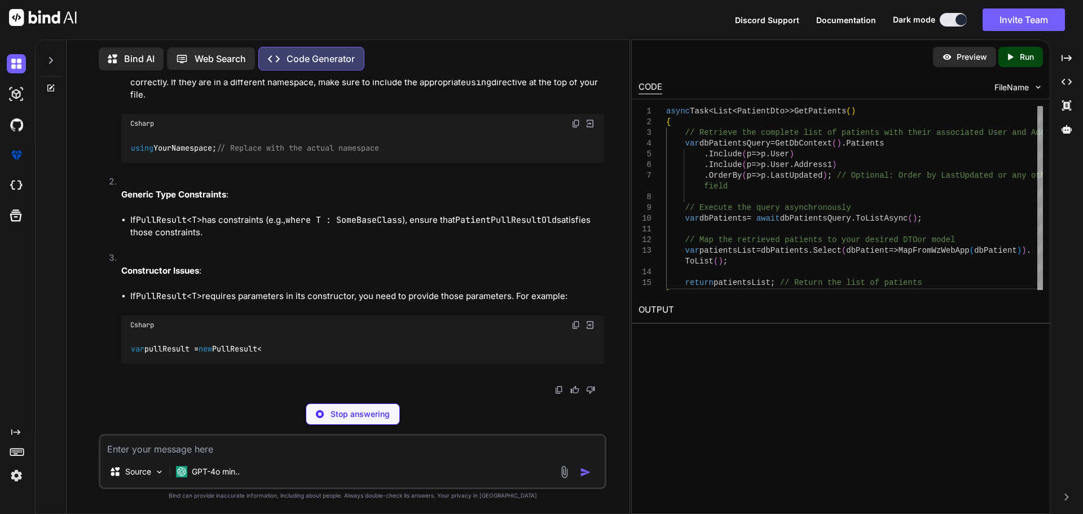
scroll to position [2110, 0]
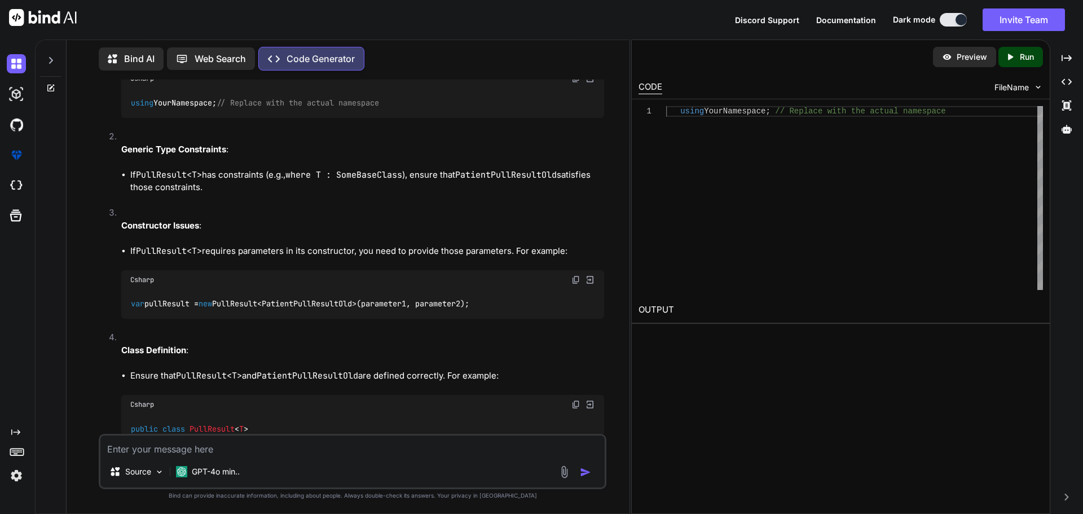
click at [324, 314] on li "Constructor Issues : If PullResult<T> requires parameters in its constructor, y…" at bounding box center [358, 268] width 492 height 125
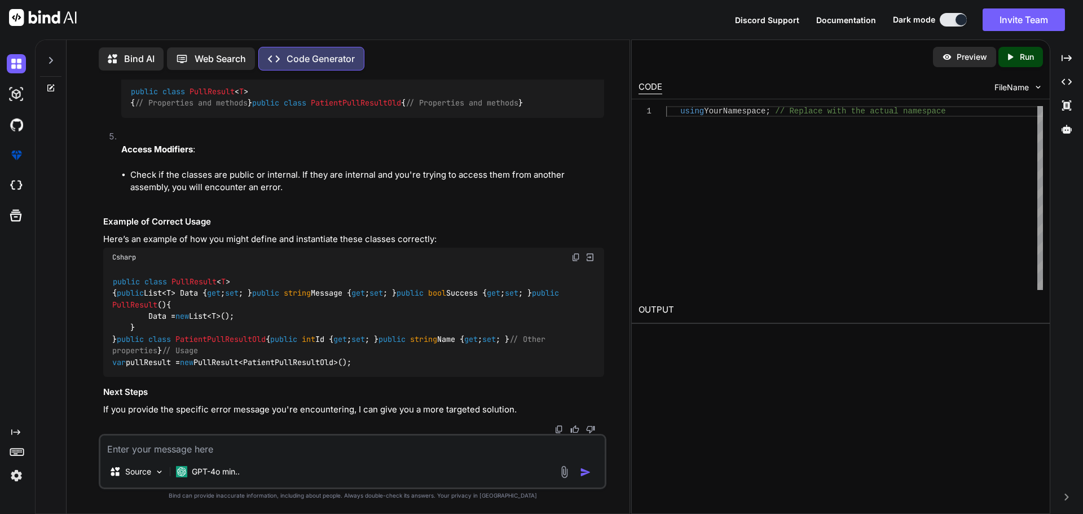
scroll to position [2666, 0]
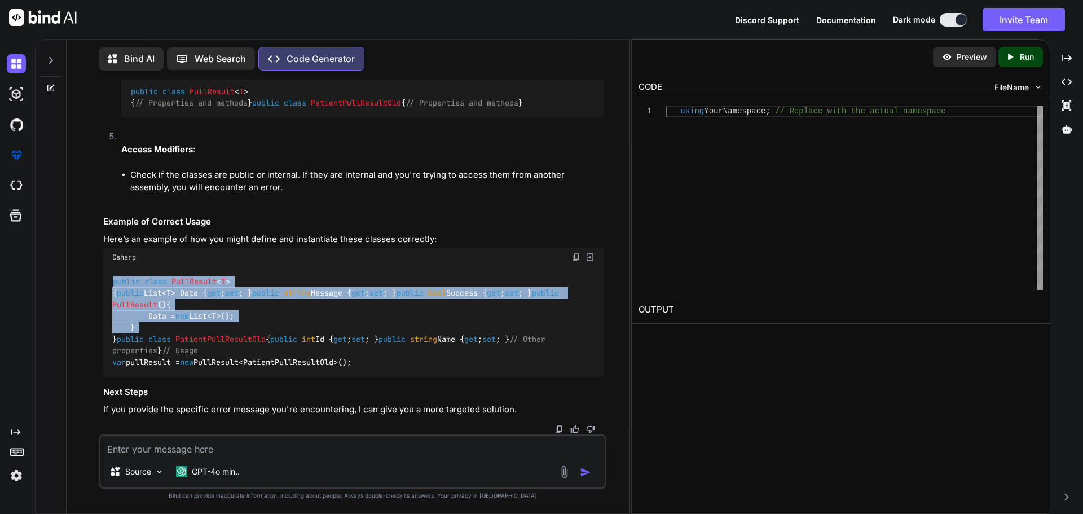
drag, startPoint x: 113, startPoint y: 186, endPoint x: 265, endPoint y: 297, distance: 188.2
click at [265, 297] on div "public class PullResult < T > { public List<T> Data { get ; set ; } public stri…" at bounding box center [353, 322] width 501 height 110
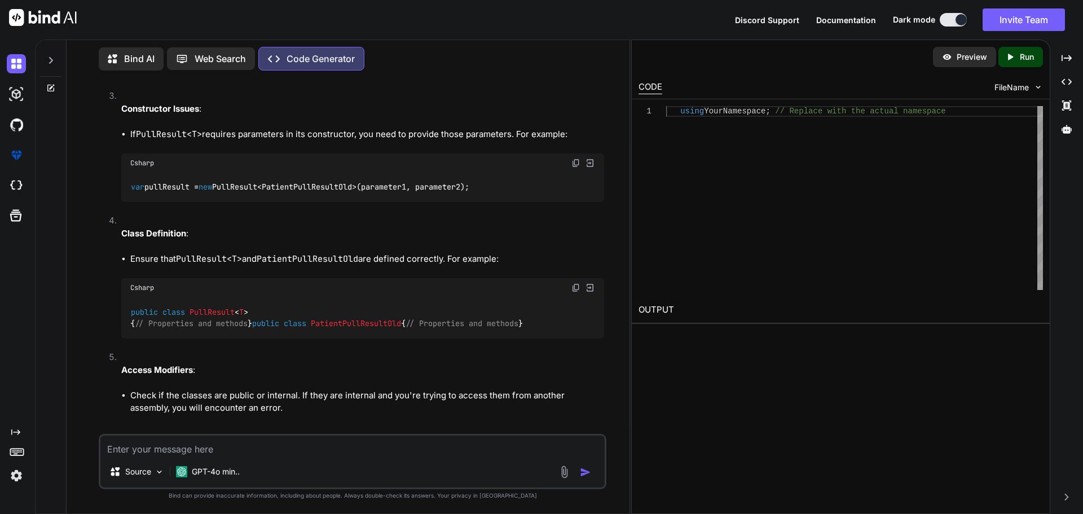
scroll to position [2328, 0]
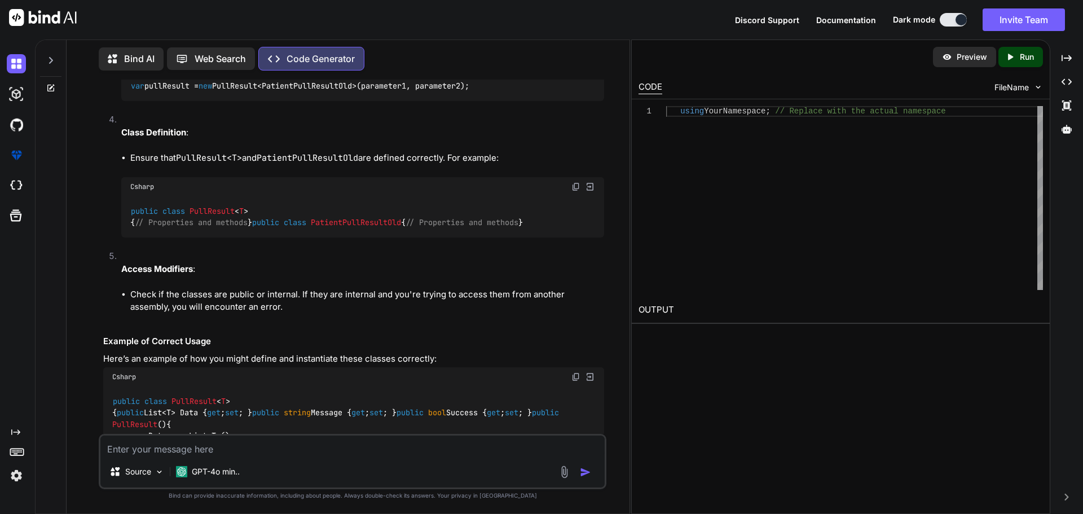
click at [195, 439] on textarea at bounding box center [352, 445] width 504 height 20
paste textarea "public async Task<PullResult<PatientPullResultOld>> PullPatientAsync() { async …"
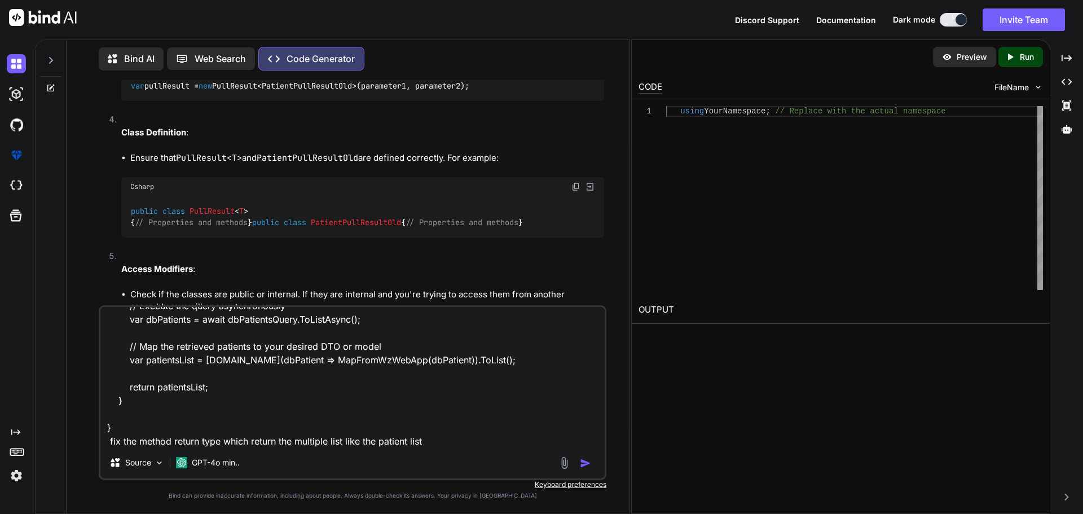
click at [457, 442] on textarea "public async Task<PullResult<PatientPullResultOld>> PullPatientAsync() { async …" at bounding box center [352, 377] width 504 height 140
paste textarea "public List<Entities.Patient> Patients { get; internal set; } = []; public List…"
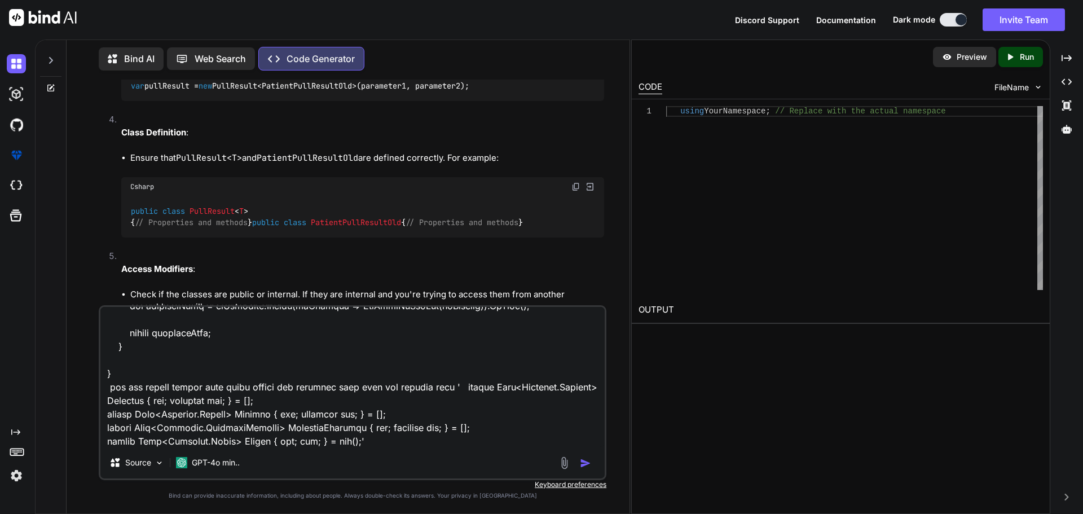
click at [369, 446] on textarea at bounding box center [352, 377] width 504 height 140
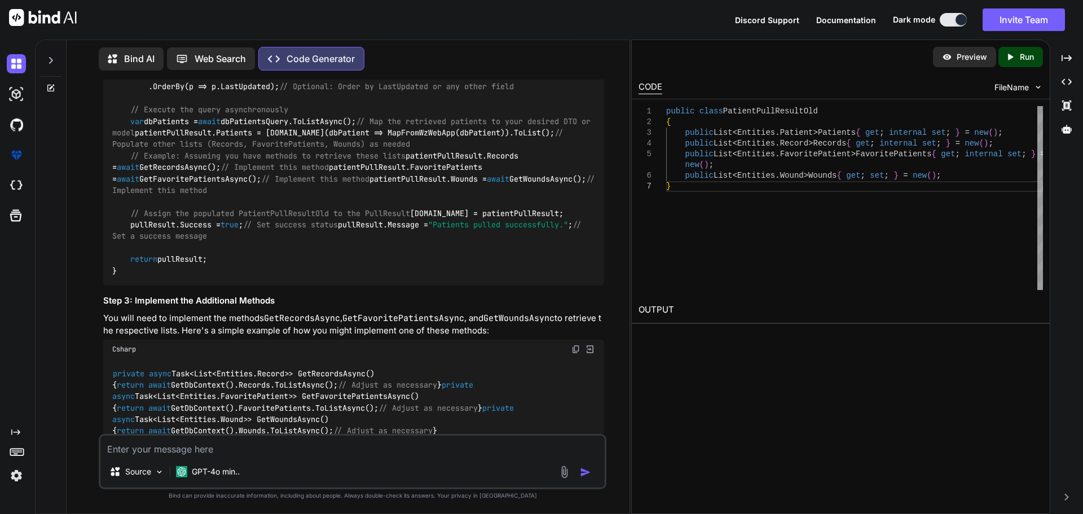
scroll to position [3176, 0]
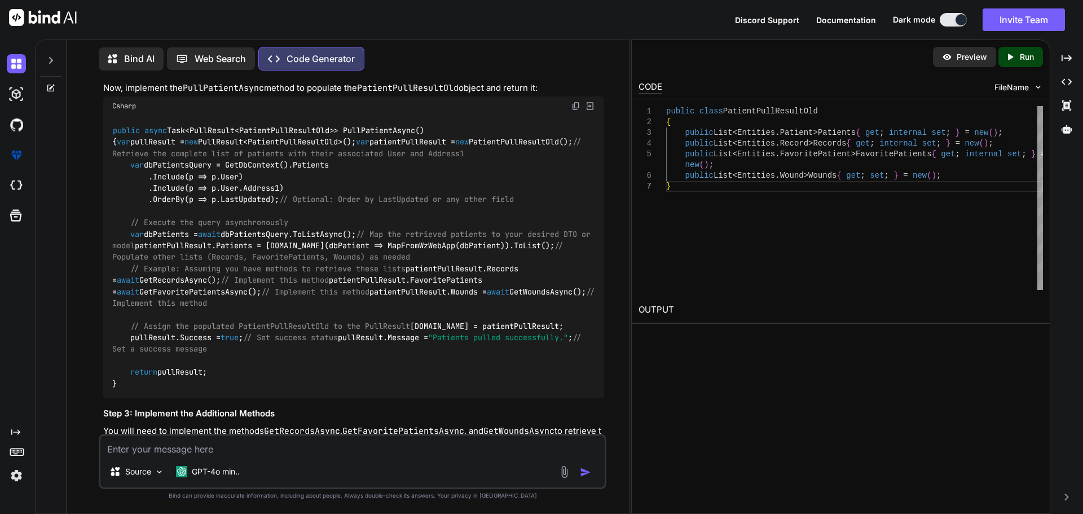
click at [196, 447] on textarea at bounding box center [352, 445] width 504 height 20
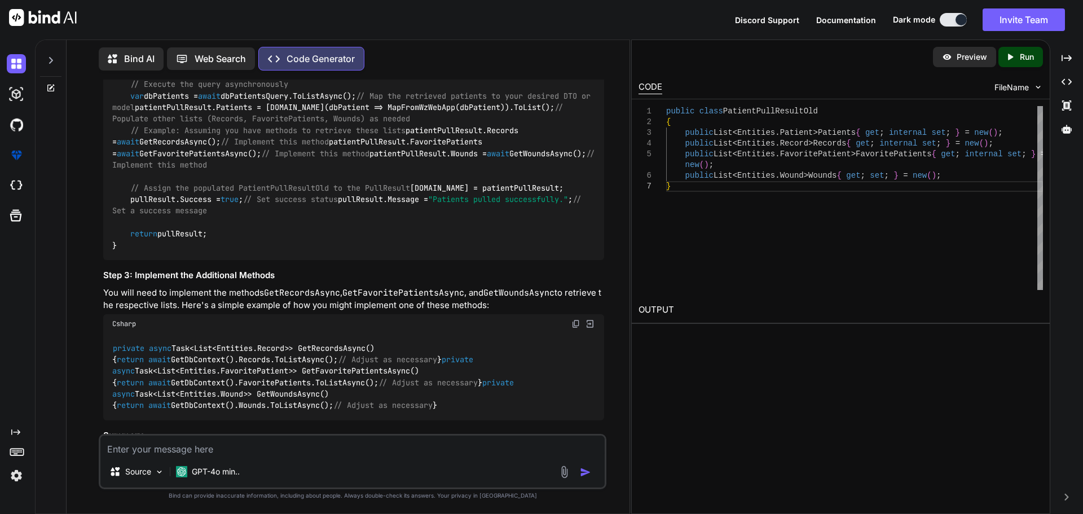
scroll to position [3345, 0]
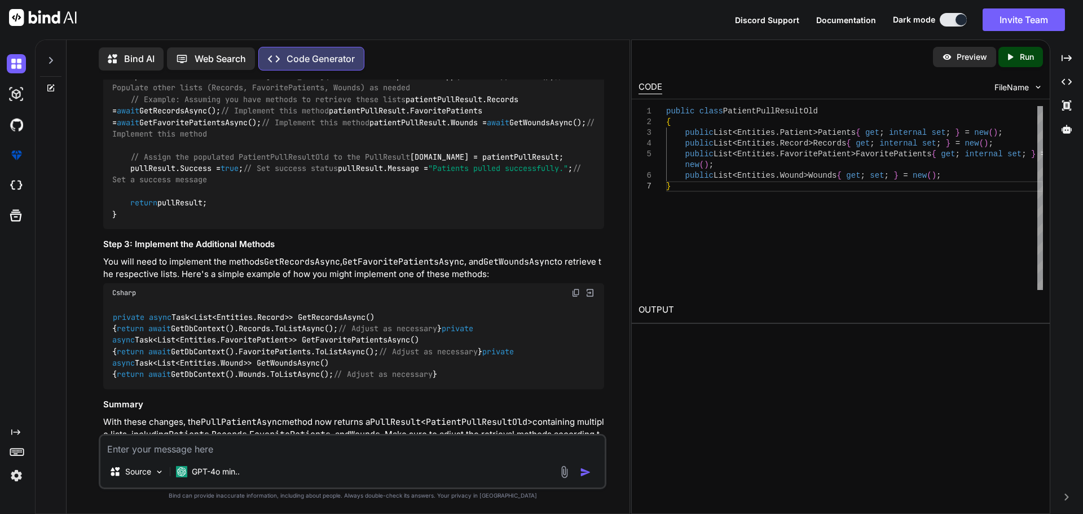
click at [264, 220] on code "public async Task<PullResult<PatientPullResultOld>> PullPatientAsync() { var pu…" at bounding box center [355, 87] width 487 height 265
copy code "PatientPullResultOld"
click at [126, 443] on textarea at bounding box center [352, 445] width 504 height 20
paste textarea "PatientPullResultOld"
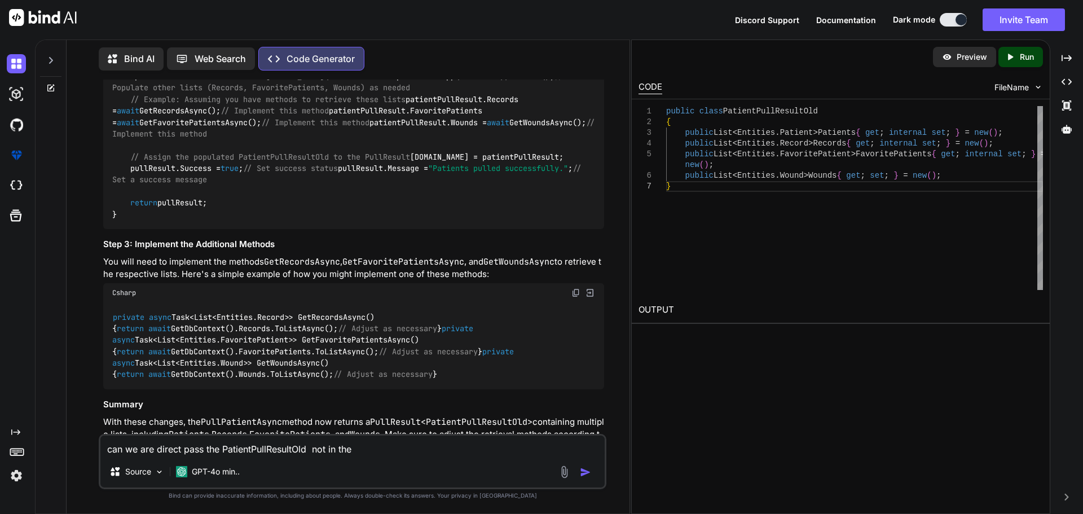
click at [210, 220] on code "public async Task<PullResult<PatientPullResultOld>> PullPatientAsync() { var pu…" at bounding box center [355, 87] width 487 height 265
drag, startPoint x: 210, startPoint y: 258, endPoint x: 299, endPoint y: 263, distance: 88.7
click at [214, 220] on code "public async Task<PullResult<PatientPullResultOld>> PullPatientAsync() { var pu…" at bounding box center [355, 87] width 487 height 265
copy code "PullResult"
click at [383, 451] on textarea "can we are direct pass the PatientPullResultOld not in the" at bounding box center [352, 445] width 504 height 20
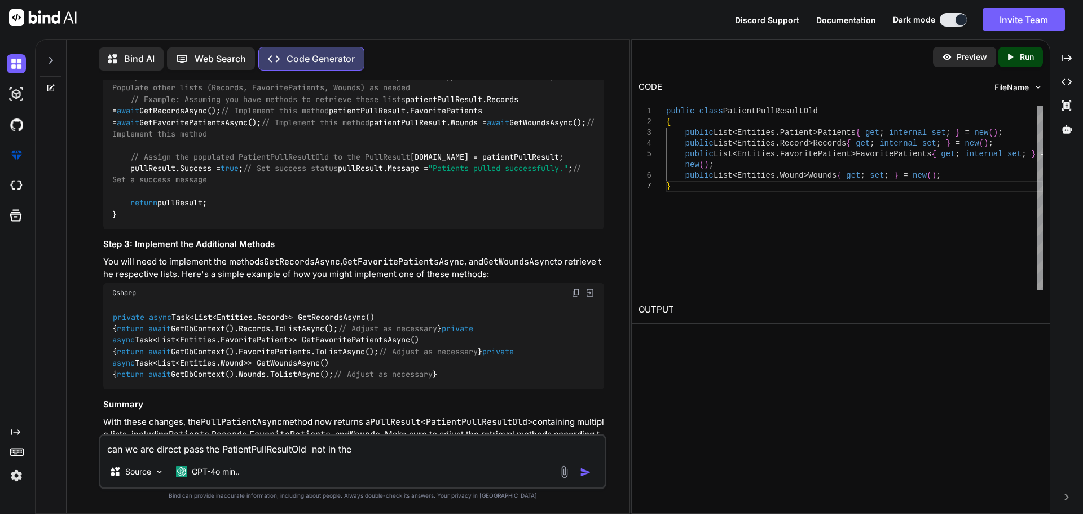
paste textarea "PullResult"
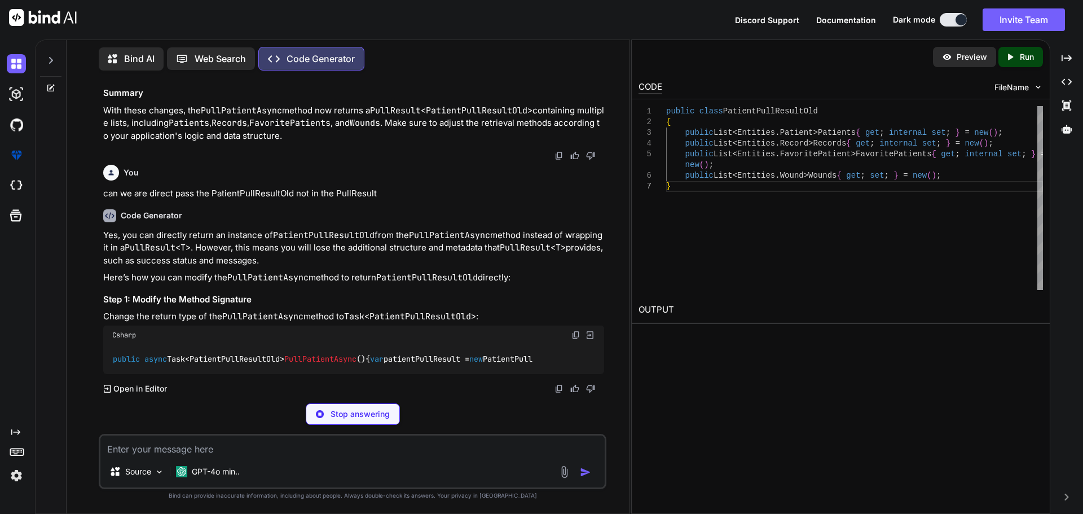
scroll to position [4149, 0]
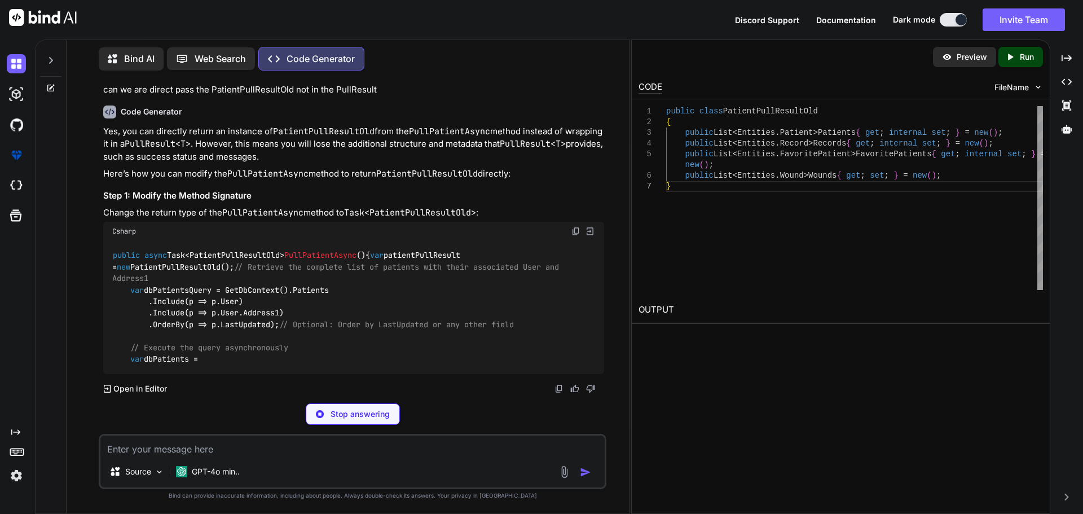
click at [226, 261] on span "public async Task<PatientPullResultOld> PullPatientAsync ()" at bounding box center [239, 255] width 253 height 10
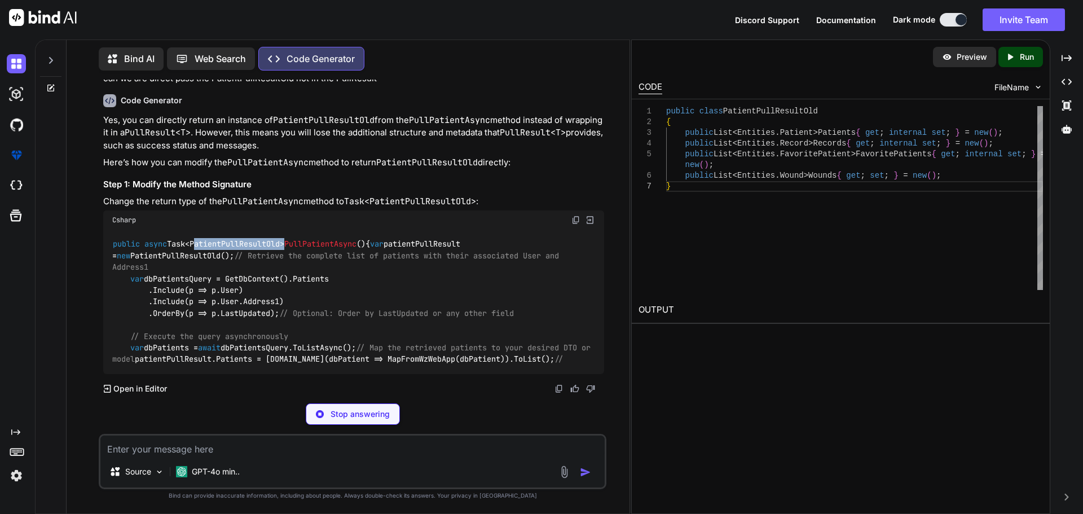
copy span "PatientPullResultOld"
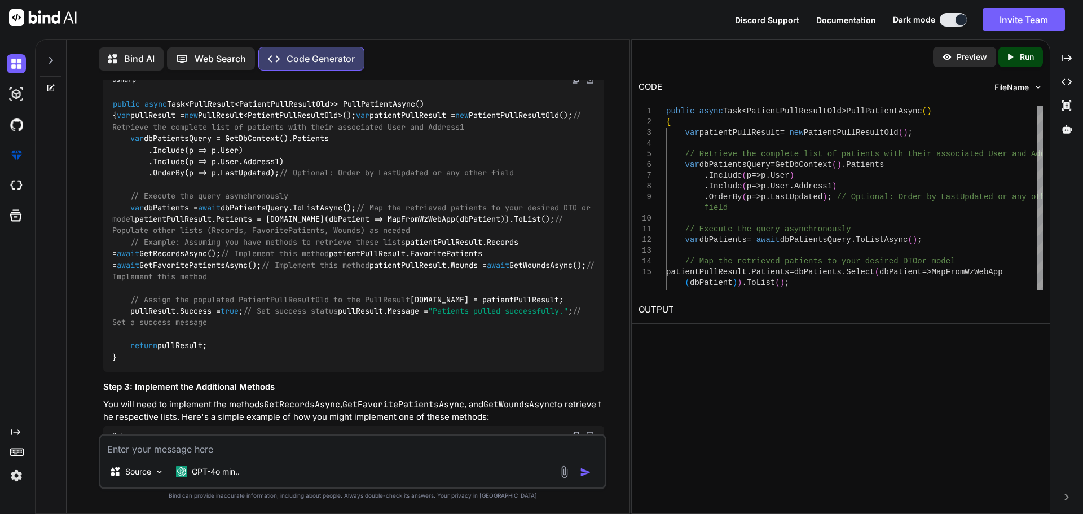
scroll to position [3219, 0]
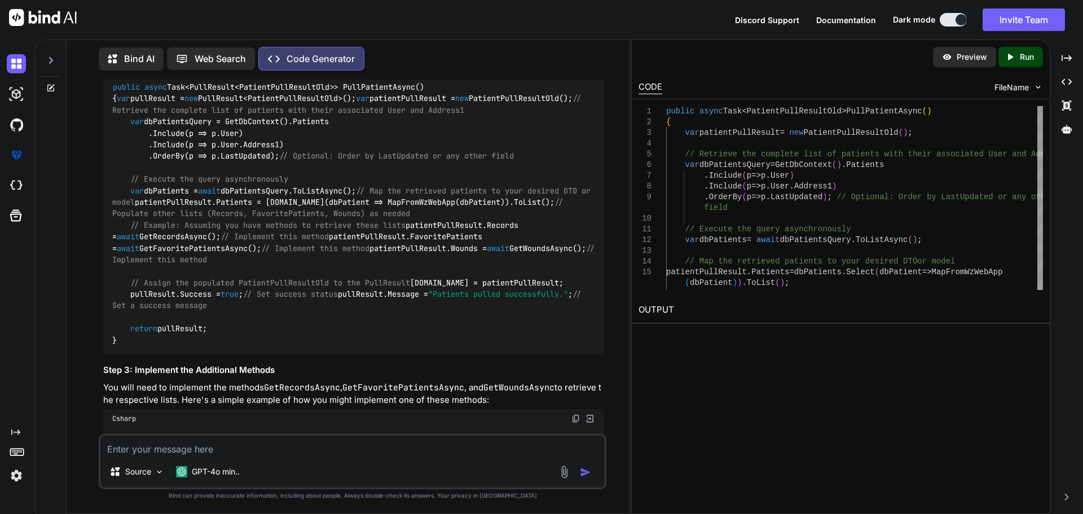
drag, startPoint x: 112, startPoint y: 223, endPoint x: 197, endPoint y: 299, distance: 114.6
copy code "public class PatientPullResultOld { public List<Entities.Patient> Patients { ge…"
click at [168, 441] on textarea at bounding box center [352, 445] width 504 height 20
paste textarea "public async Task<PullResult<GetPatientList>> PullPatientAsync() { async Task G…"
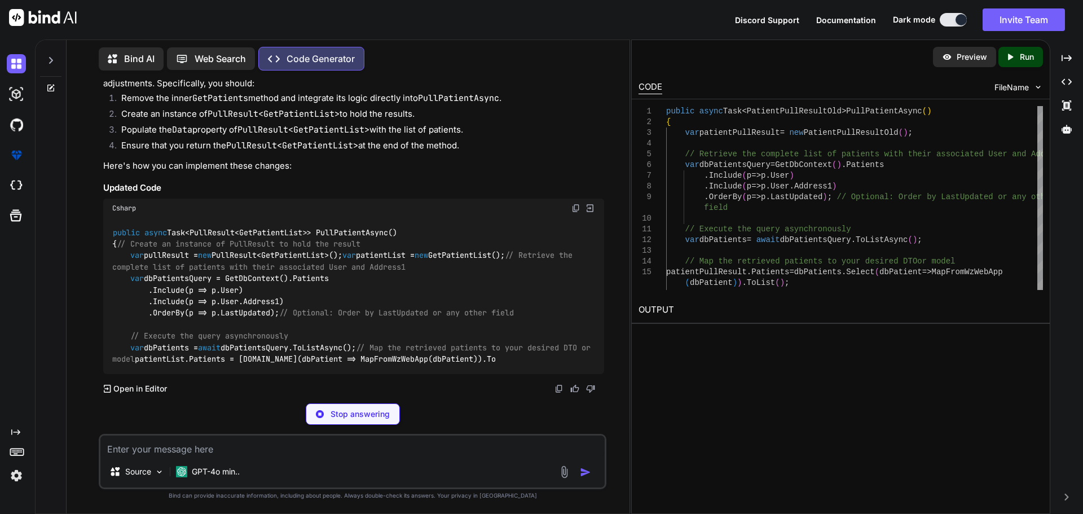
scroll to position [5154, 0]
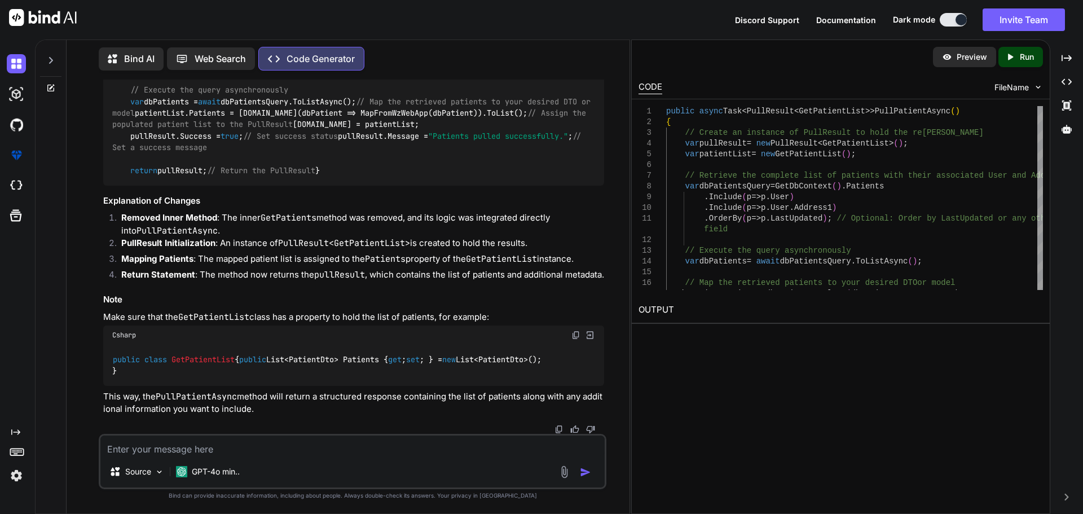
drag, startPoint x: 126, startPoint y: 299, endPoint x: 408, endPoint y: 306, distance: 282.1
click at [408, 186] on div "public async Task<PullResult<GetPatientList>> PullPatientAsync() { // Create an…" at bounding box center [353, 79] width 501 height 214
drag, startPoint x: 124, startPoint y: 332, endPoint x: 574, endPoint y: 339, distance: 450.7
click at [574, 186] on div "public async Task<PullResult<GetPatientList>> PullPatientAsync() { // Create an…" at bounding box center [353, 79] width 501 height 214
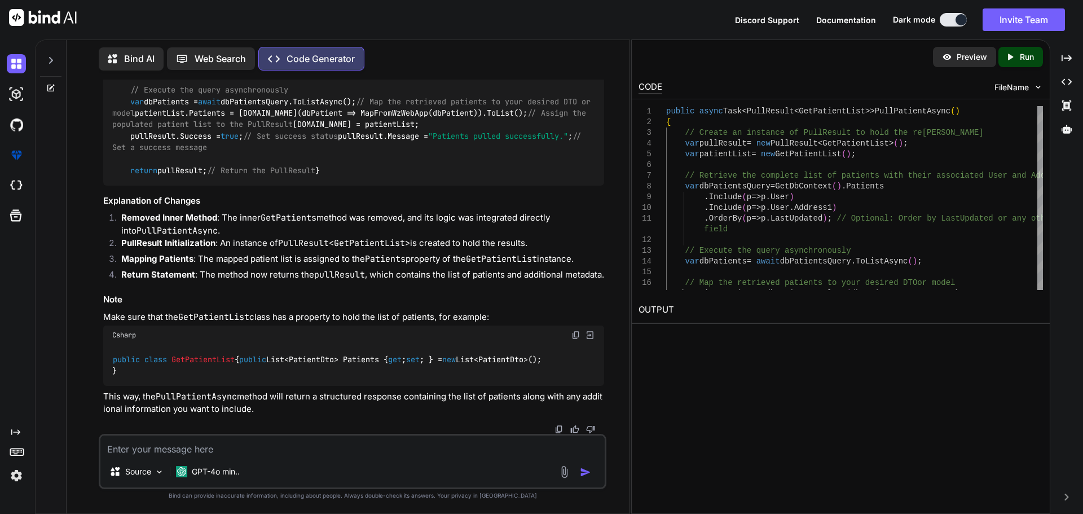
copy code "patientList.Patients = [DOMAIN_NAME](dbPatient => MapFromWzWebApp(dbPatient)).T…"
drag, startPoint x: 122, startPoint y: 244, endPoint x: 398, endPoint y: 251, distance: 275.9
click at [398, 186] on div "public async Task<PullResult<GetPatientList>> PullPatientAsync() { // Create an…" at bounding box center [353, 79] width 501 height 214
copy code "var dbPatients = await dbPatientsQuery.ToListAsync();"
drag, startPoint x: 127, startPoint y: 280, endPoint x: 561, endPoint y: 286, distance: 433.7
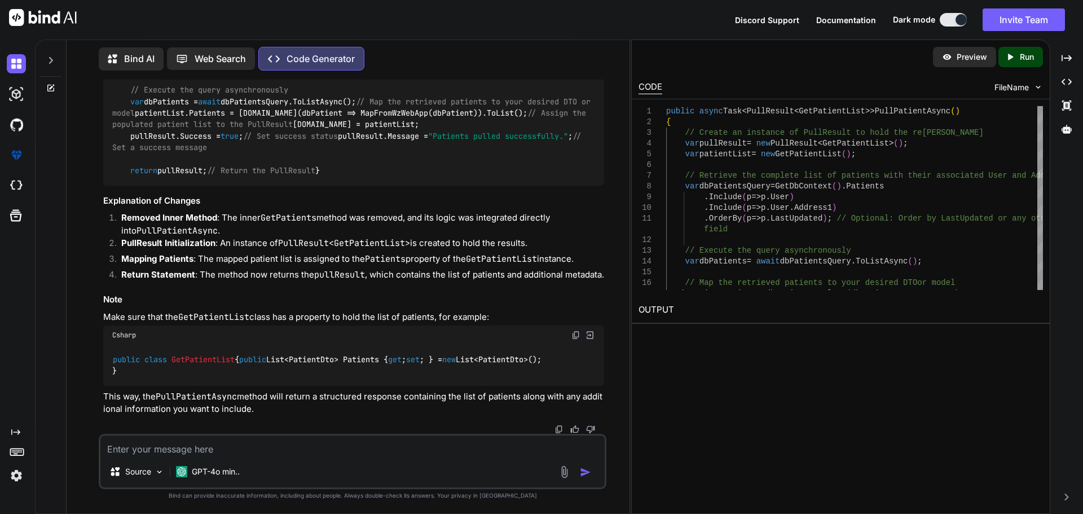
click at [561, 186] on div "public async Task<PullResult<GetPatientList>> PullPatientAsync() { // Create an…" at bounding box center [353, 79] width 501 height 214
copy code "patientList.Patients = [DOMAIN_NAME](dbPatient => MapFromWzWebApp(dbPatient)).T…"
drag, startPoint x: 129, startPoint y: 317, endPoint x: 285, endPoint y: 312, distance: 156.3
click at [285, 186] on div "public async Task<PullResult<GetPatientList>> PullPatientAsync() { // Create an…" at bounding box center [353, 79] width 501 height 214
copy code "[DOMAIN_NAME] = patientList;"
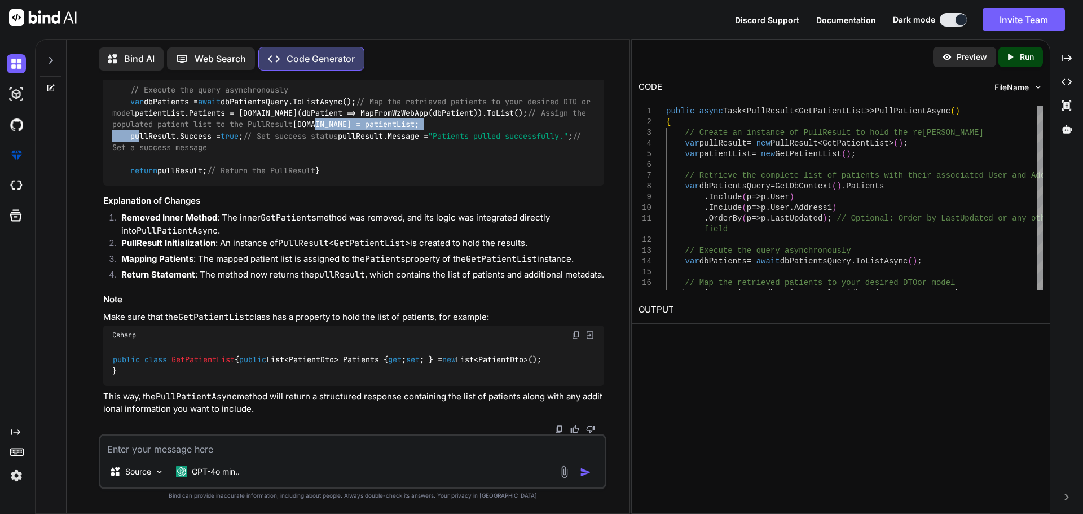
scroll to position [4872, 0]
click at [195, 450] on textarea at bounding box center [352, 445] width 504 height 20
paste textarea "public class GetPatientList { public List<Entities.Patient> Patients { get; int…"
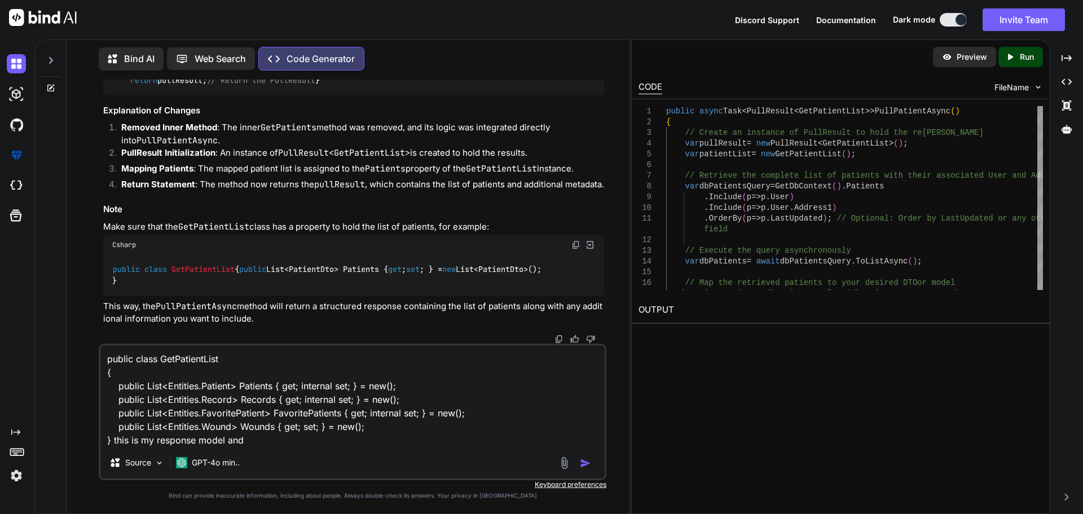
click at [270, 442] on textarea "public class GetPatientList { public List<Entities.Patient> Patients { get; int…" at bounding box center [352, 396] width 504 height 102
paste textarea "async Task GetPatients() { // Retrieve the complete list of patients with their…"
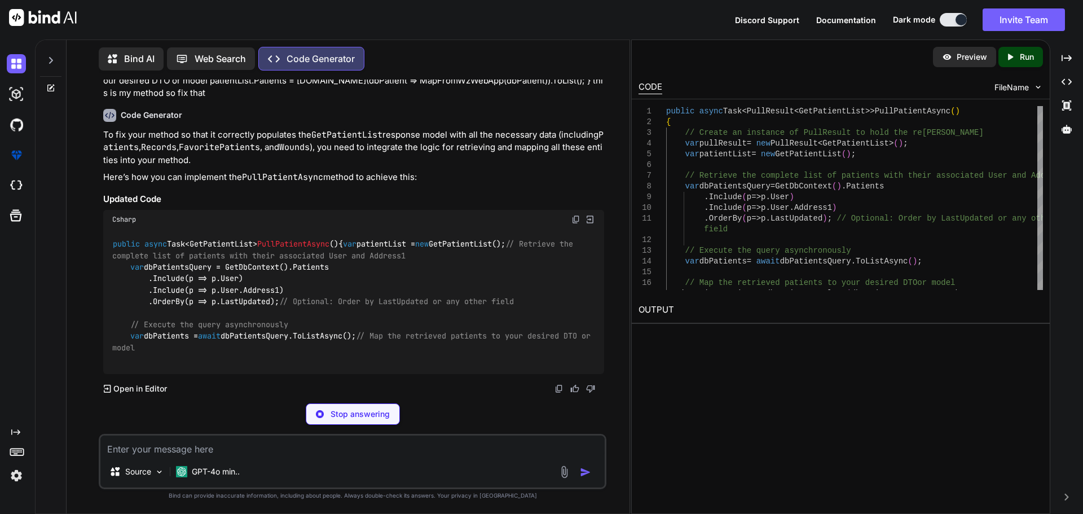
scroll to position [5953, 0]
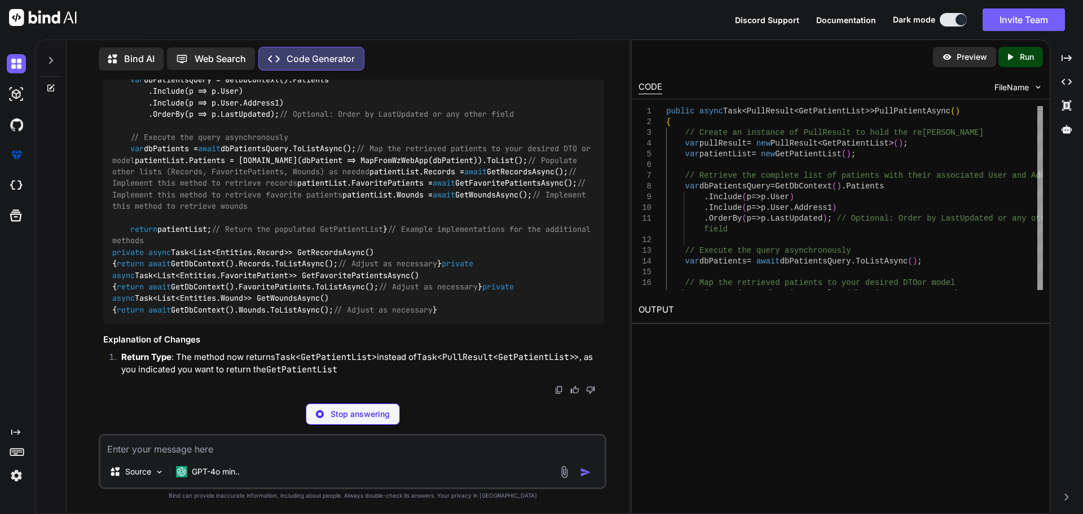
drag, startPoint x: 131, startPoint y: 221, endPoint x: 330, endPoint y: 223, distance: 199.1
click at [330, 223] on div "public async Task<GetPatientList> PullPatientAsync () { var patientList = new G…" at bounding box center [353, 183] width 501 height 283
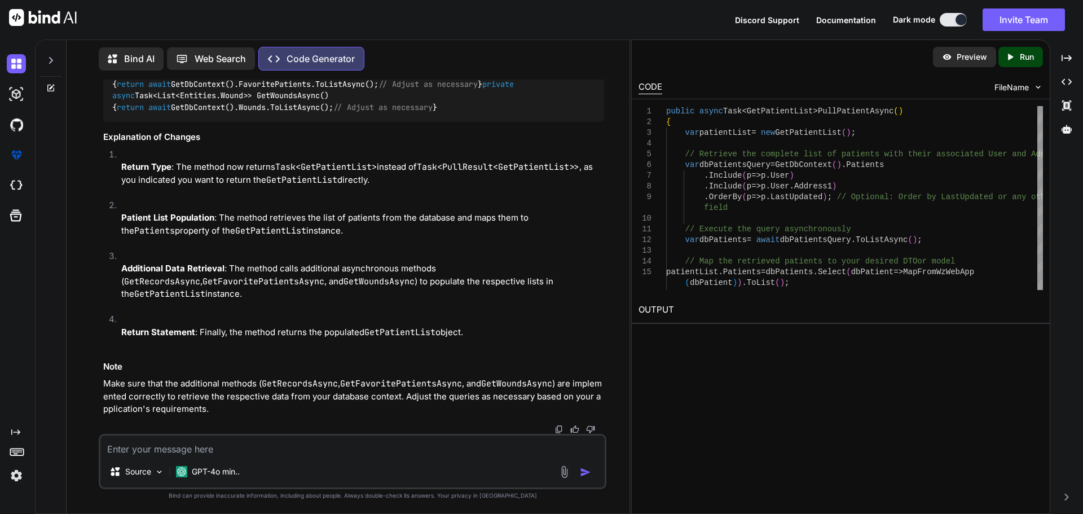
scroll to position [6122, 0]
drag, startPoint x: 129, startPoint y: 282, endPoint x: 219, endPoint y: 280, distance: 90.3
drag, startPoint x: 113, startPoint y: 144, endPoint x: 204, endPoint y: 390, distance: 262.1
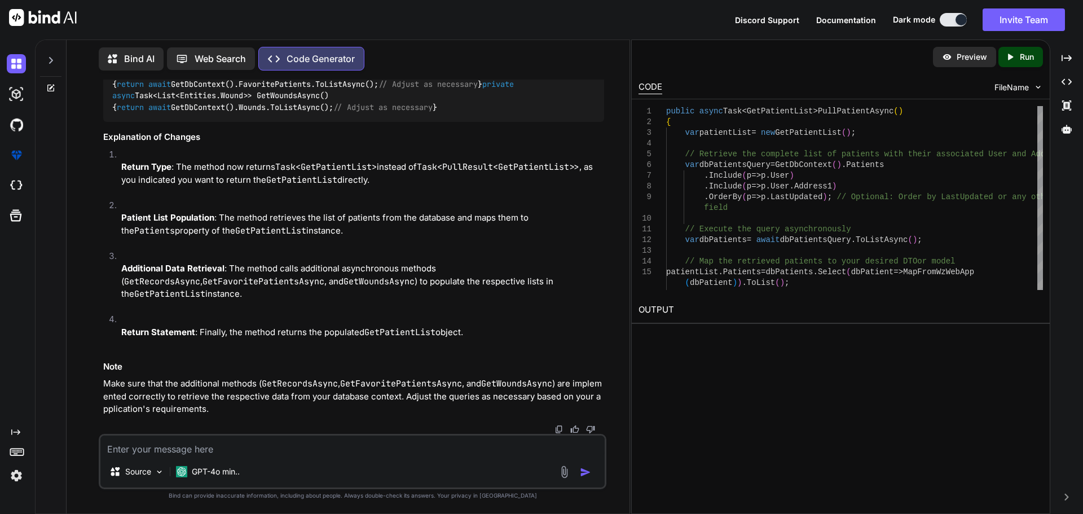
drag, startPoint x: 124, startPoint y: 408, endPoint x: 91, endPoint y: 144, distance: 265.5
click at [91, 144] on div "You Generate Code Create a C# [DOMAIN_NAME] Core application with clean archite…" at bounding box center [353, 297] width 554 height 434
